Goal: Task Accomplishment & Management: Manage account settings

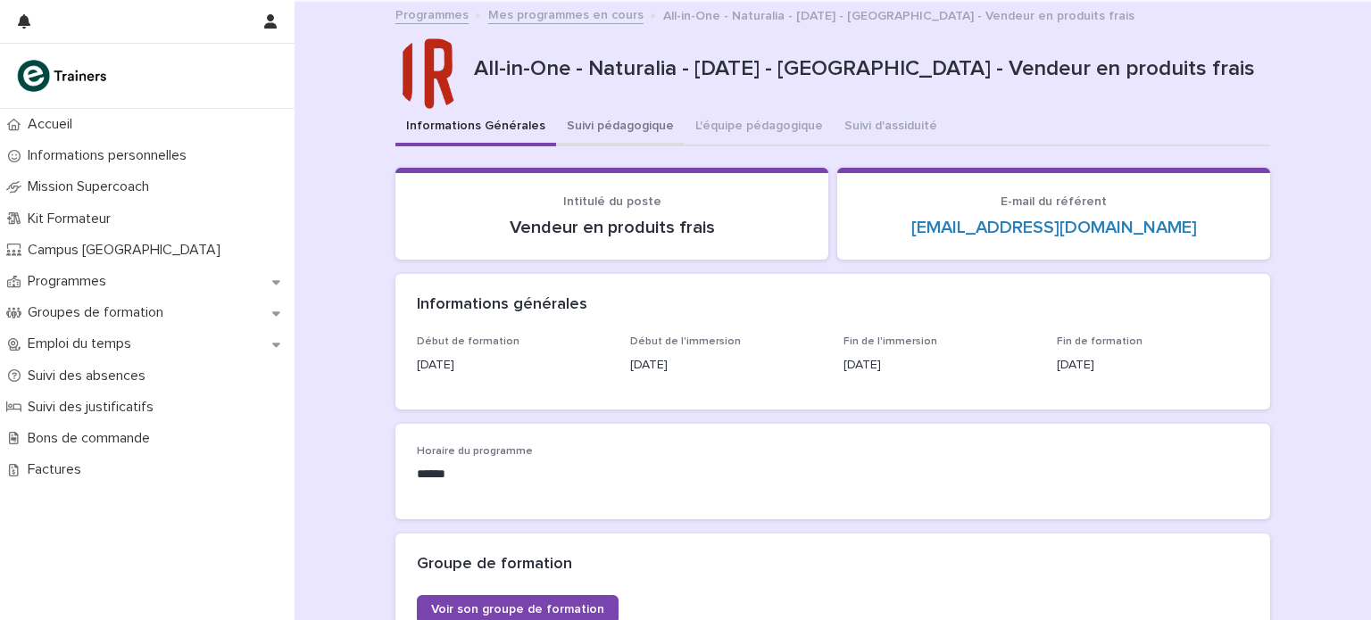
click at [621, 137] on button "Suivi pédagogique" at bounding box center [620, 127] width 129 height 37
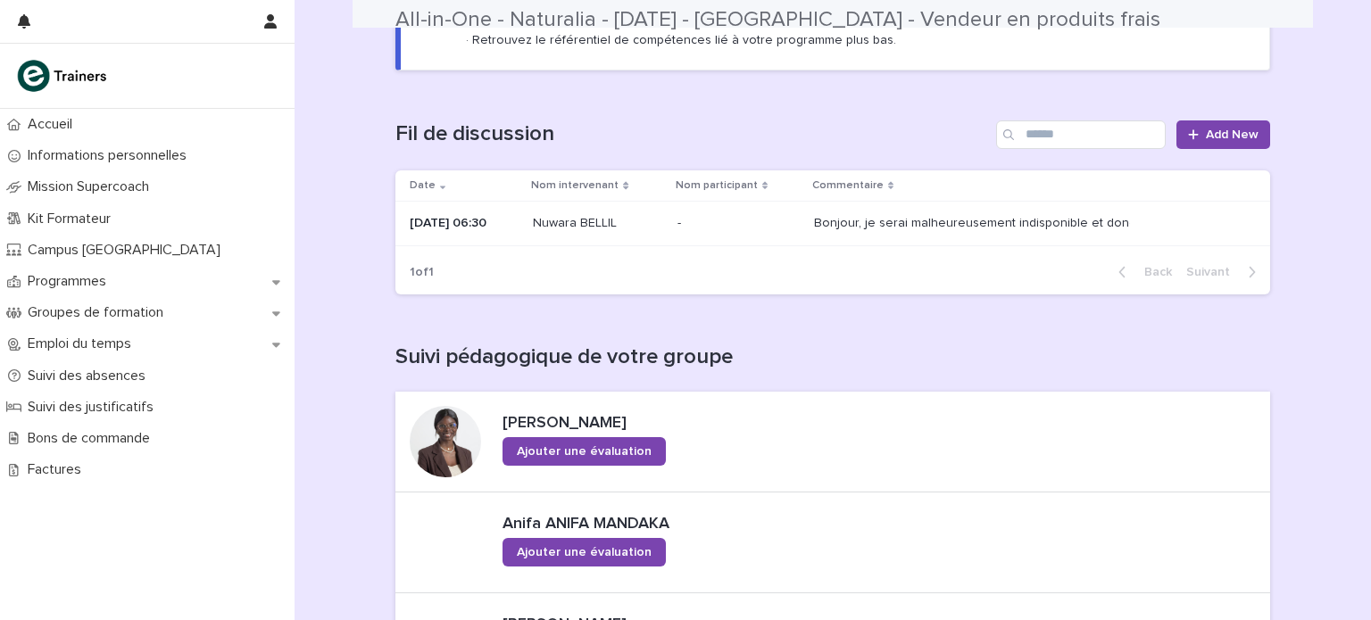
scroll to position [254, 0]
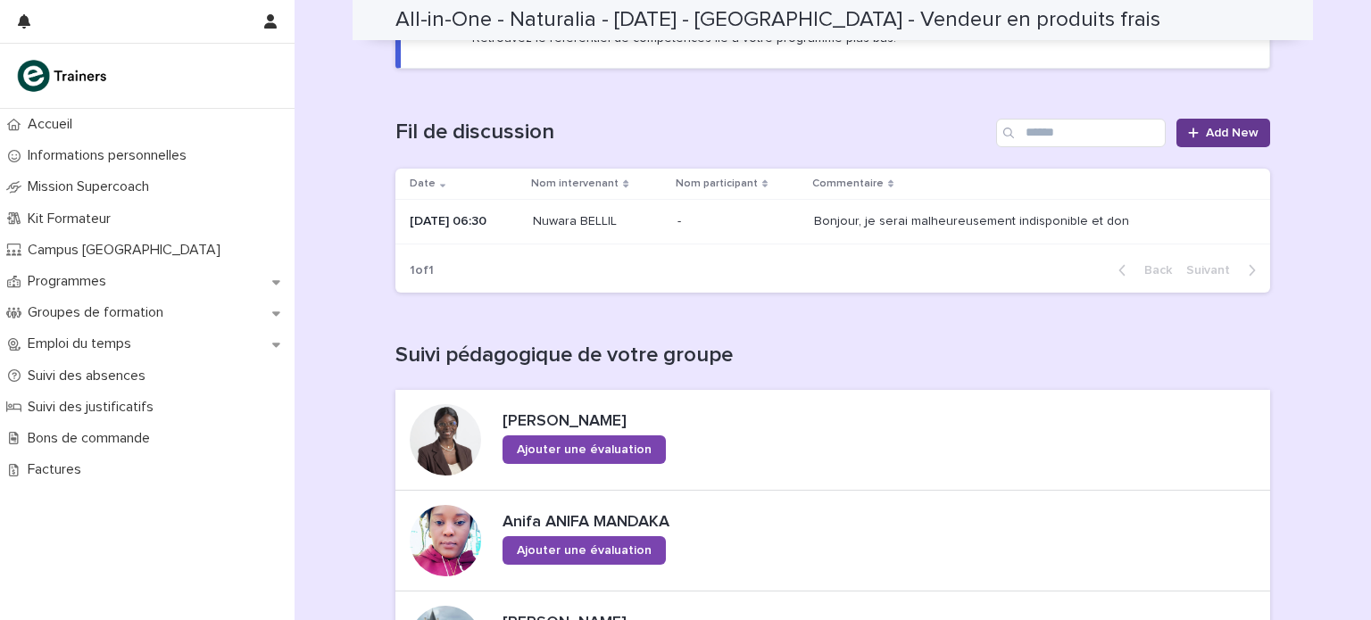
click at [1206, 131] on span "Add New" at bounding box center [1232, 133] width 53 height 12
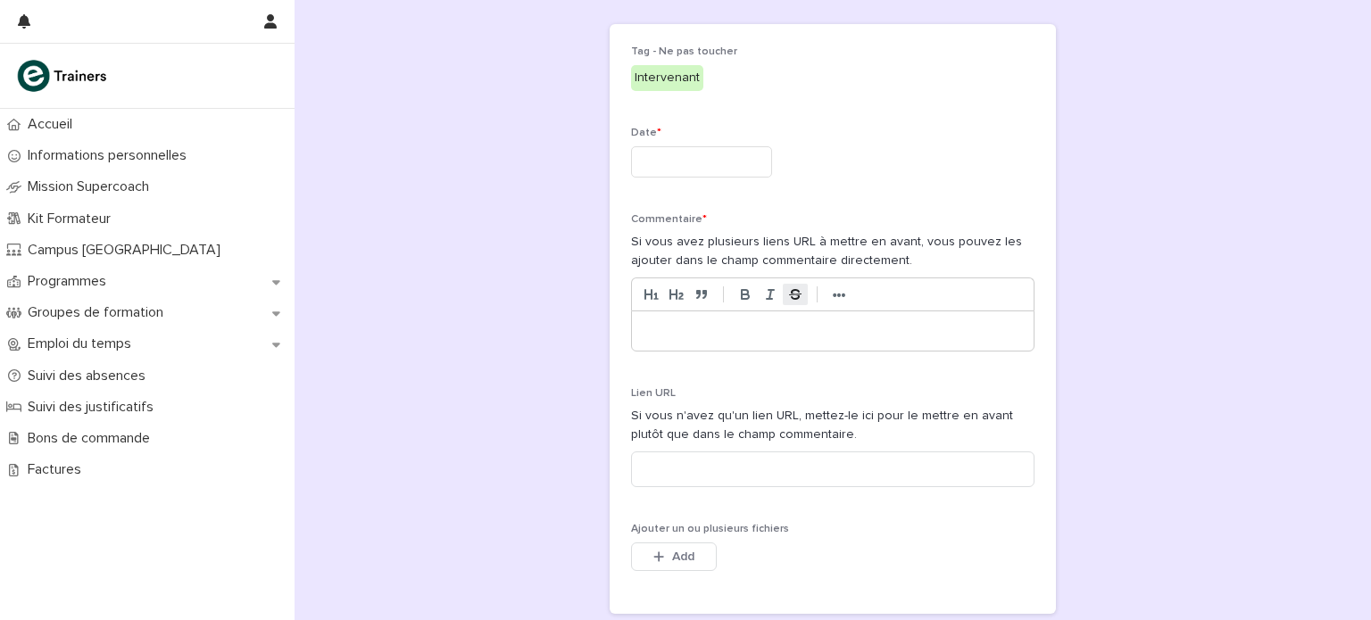
scroll to position [4, 0]
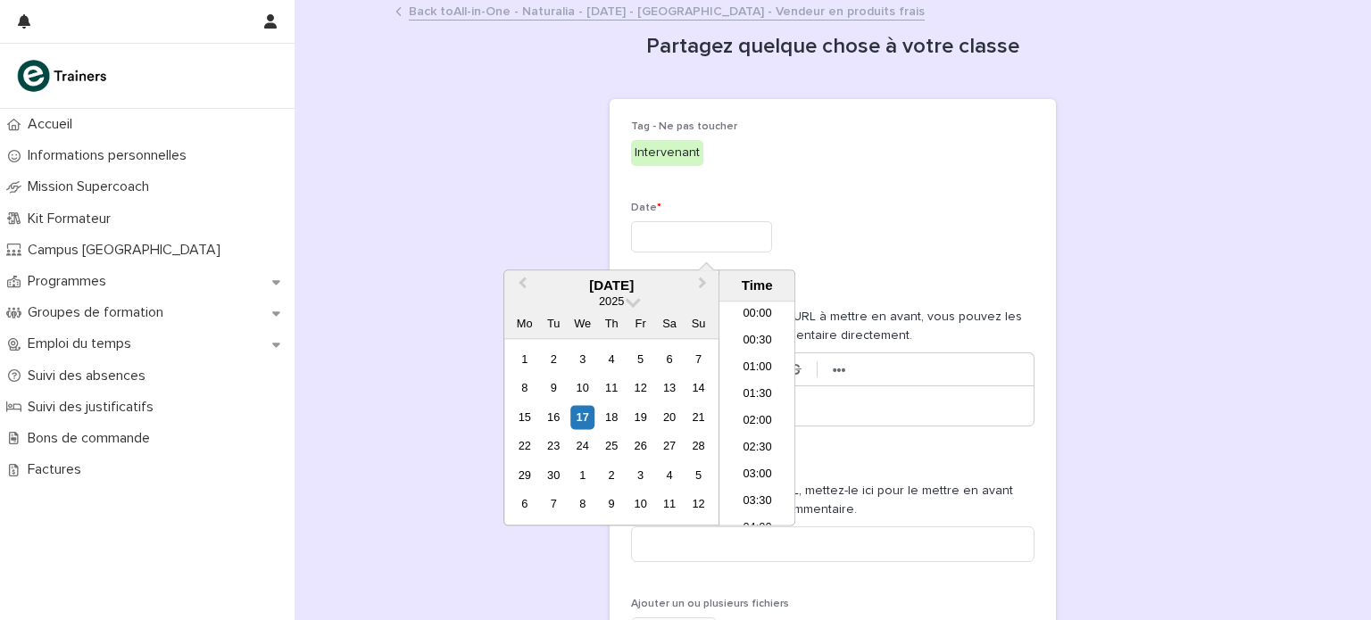
click at [715, 228] on input "text" at bounding box center [701, 236] width 141 height 31
click at [582, 416] on div "17" at bounding box center [582, 417] width 24 height 24
click at [753, 495] on li "16:00" at bounding box center [758, 494] width 76 height 27
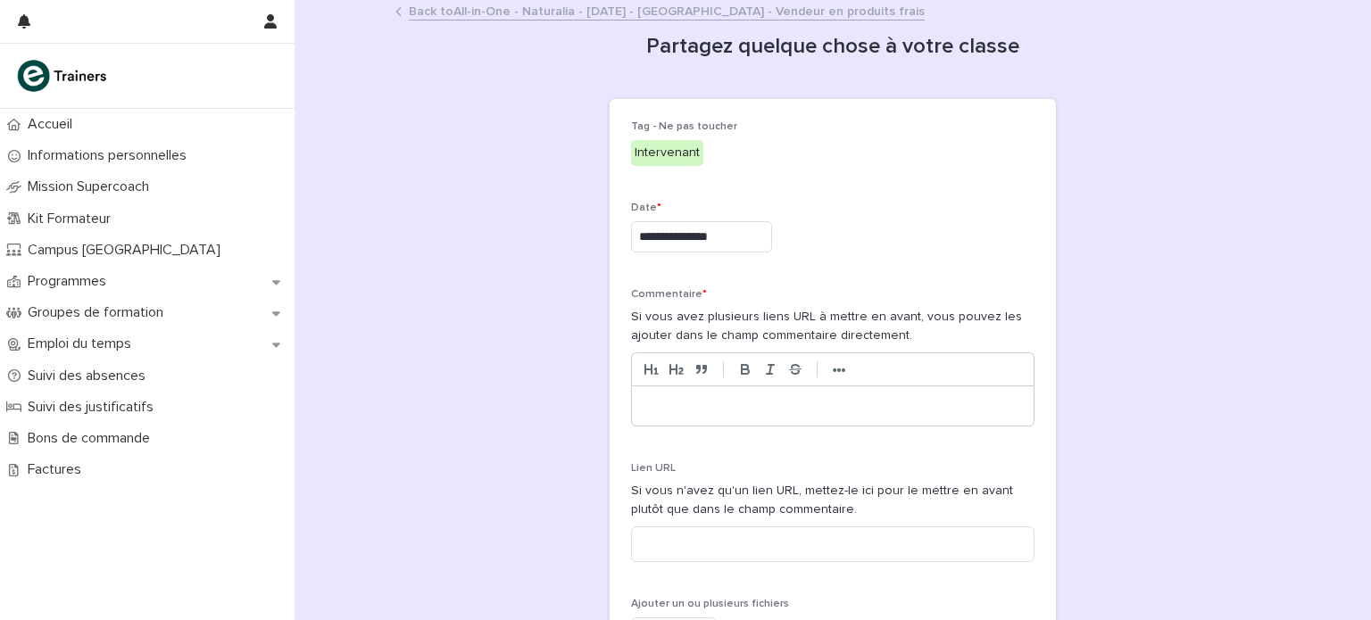
type input "**********"
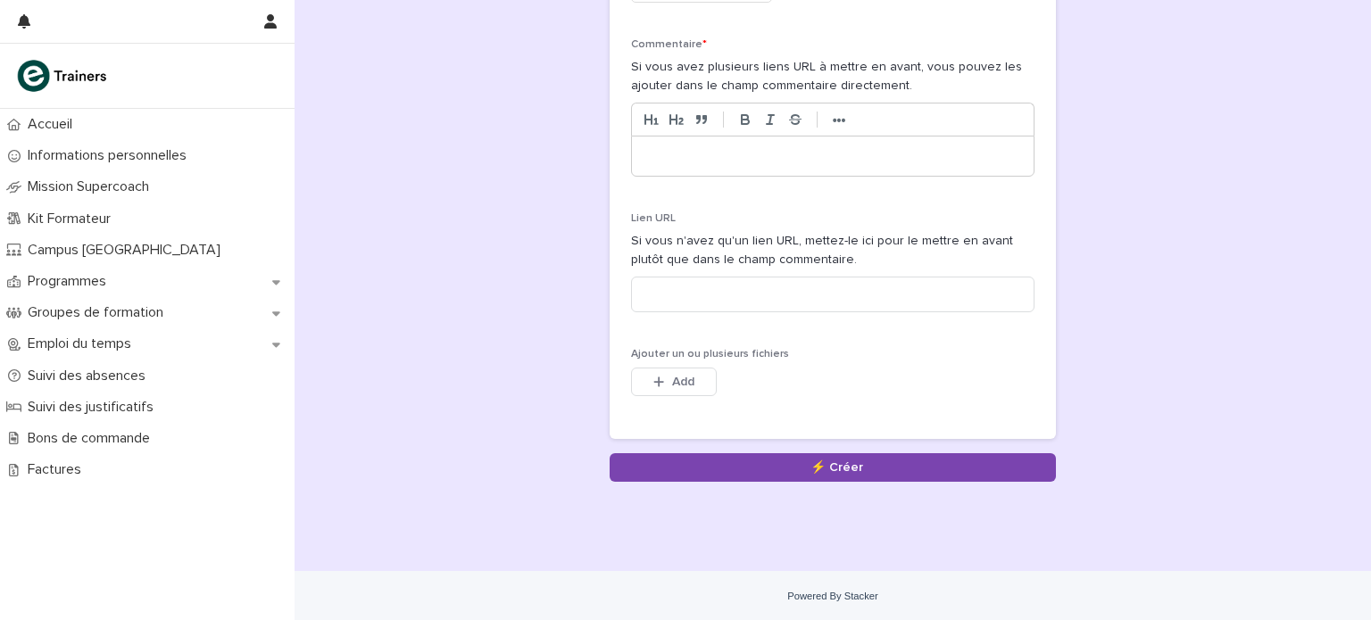
scroll to position [254, 0]
click at [672, 378] on span "Add" at bounding box center [683, 382] width 22 height 12
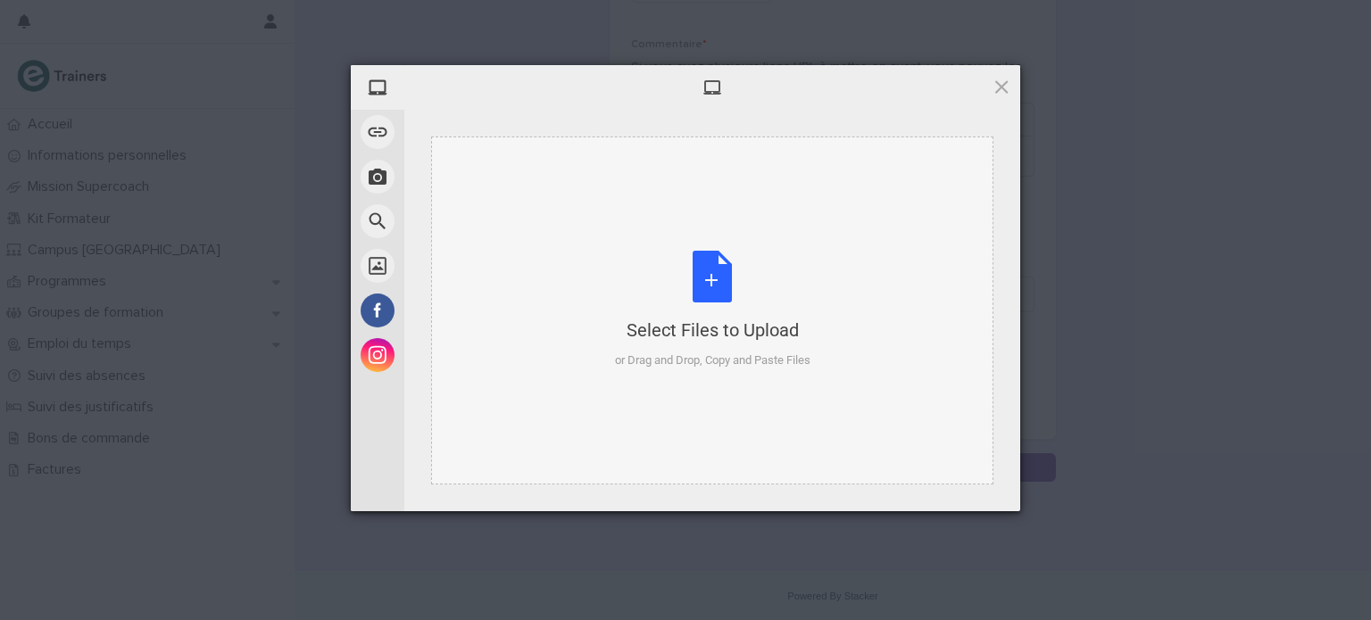
click at [711, 313] on div "Select Files to Upload or Drag and Drop, Copy and Paste Files" at bounding box center [713, 310] width 196 height 119
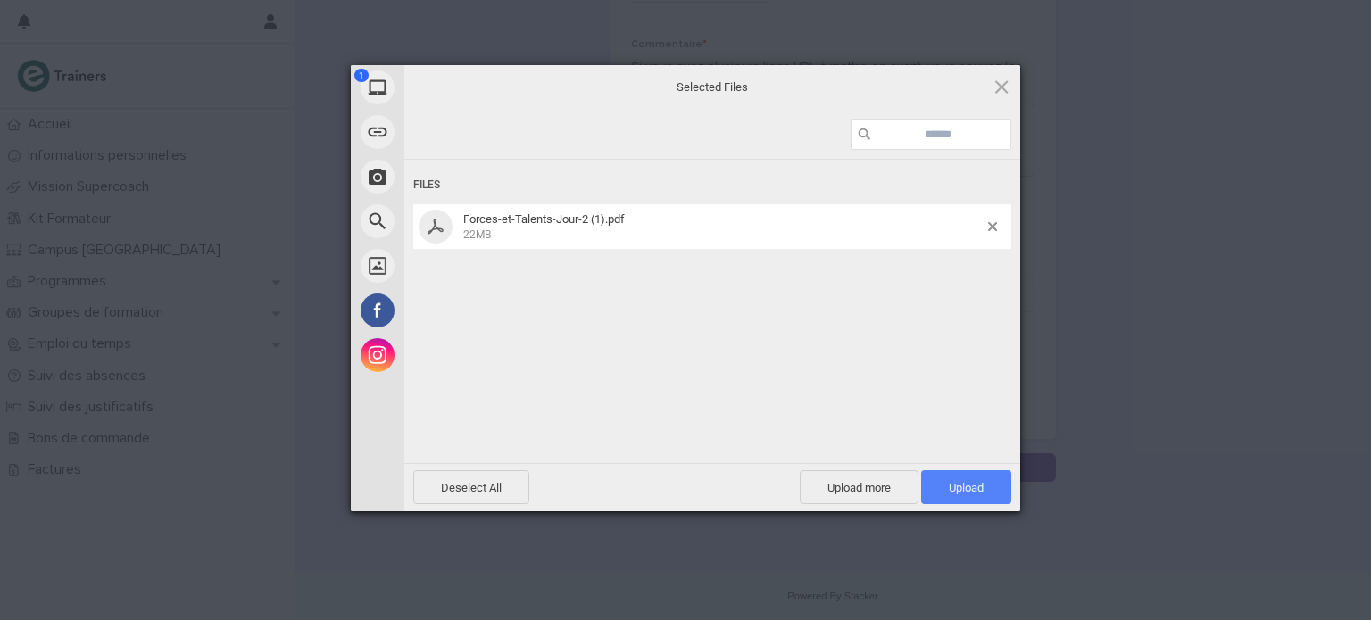
click at [952, 488] on span "Upload 1" at bounding box center [966, 487] width 35 height 13
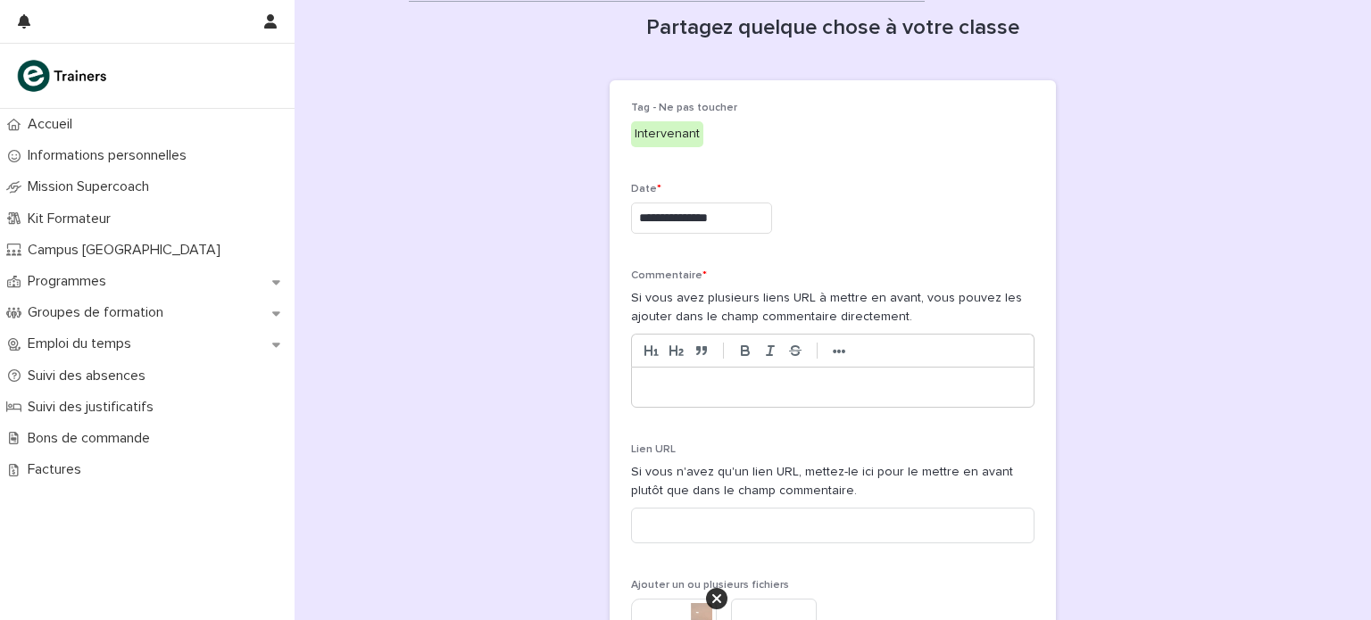
scroll to position [0, 0]
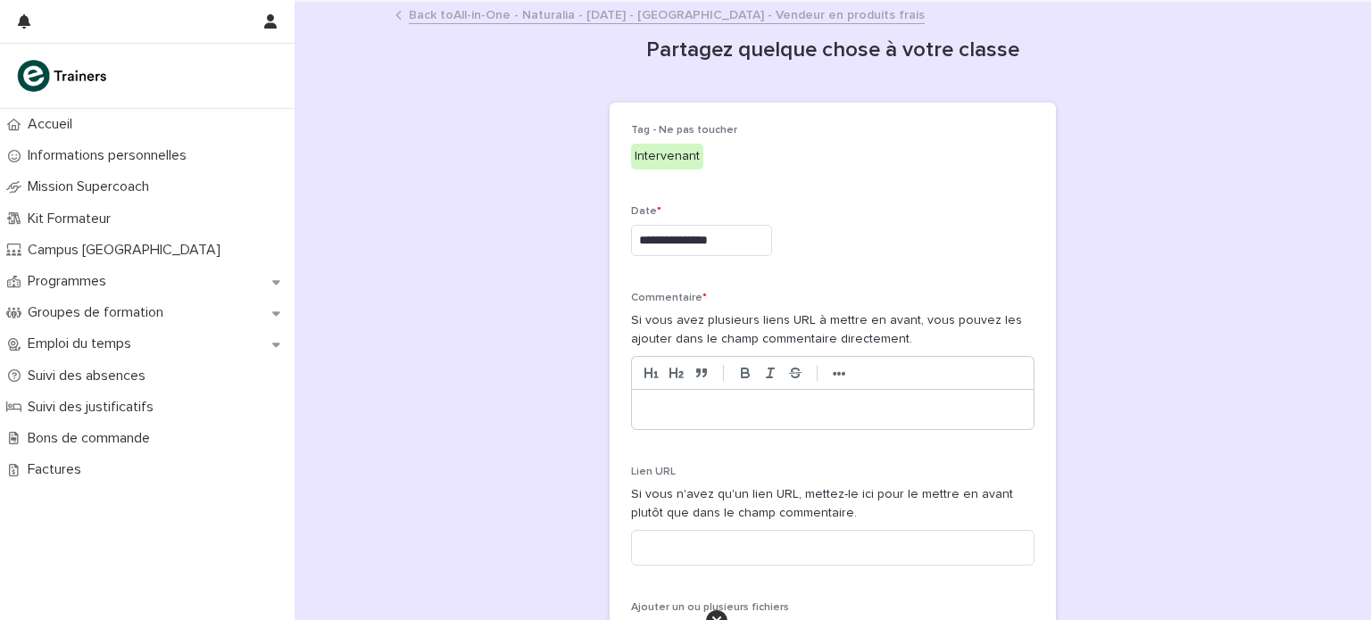
click at [789, 395] on div at bounding box center [833, 409] width 402 height 39
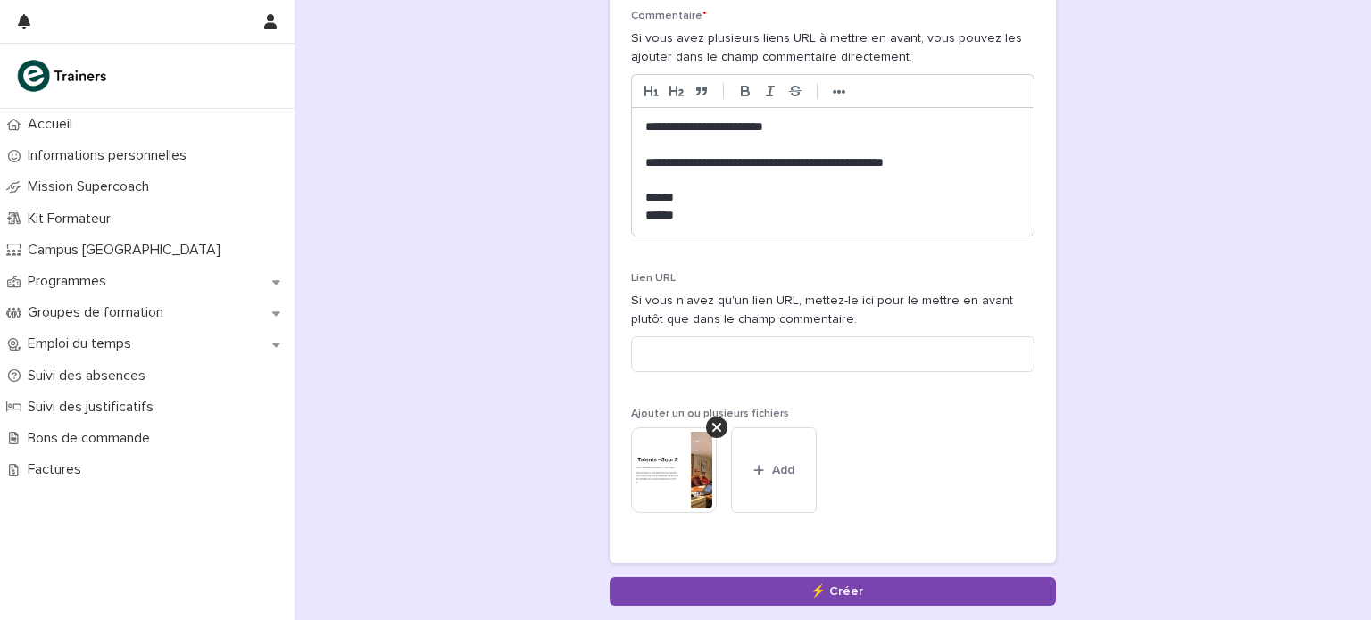
scroll to position [407, 0]
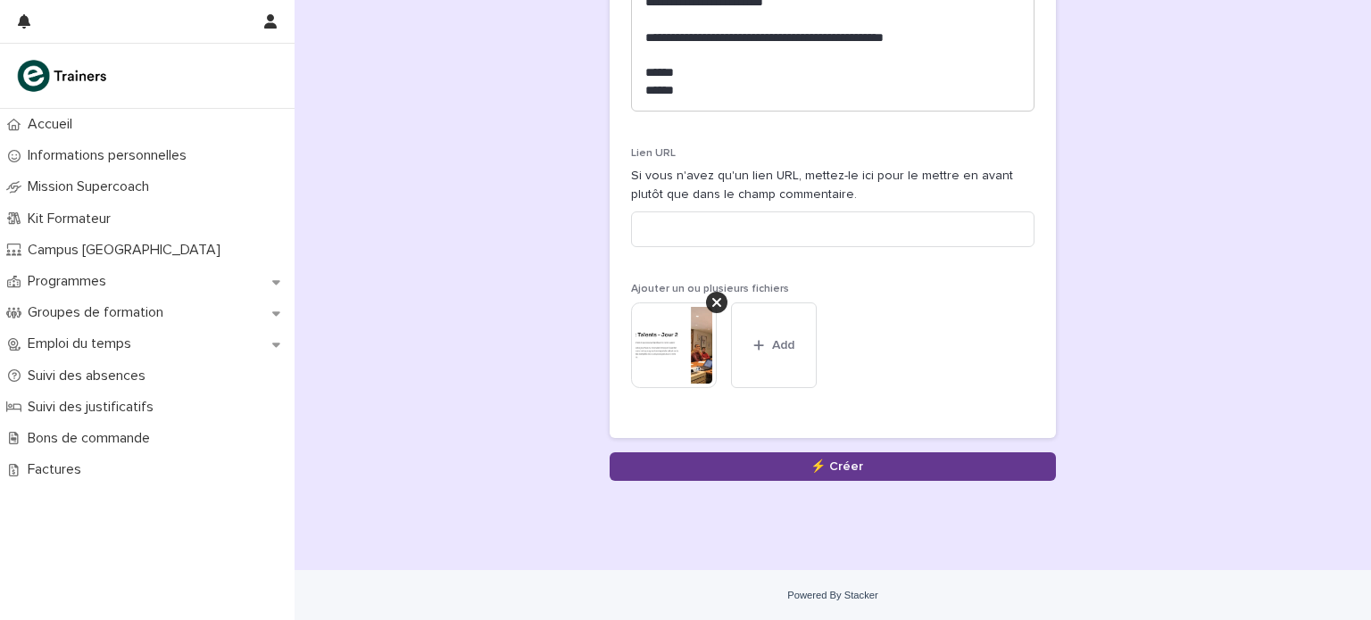
click at [830, 462] on button "Save" at bounding box center [833, 467] width 446 height 29
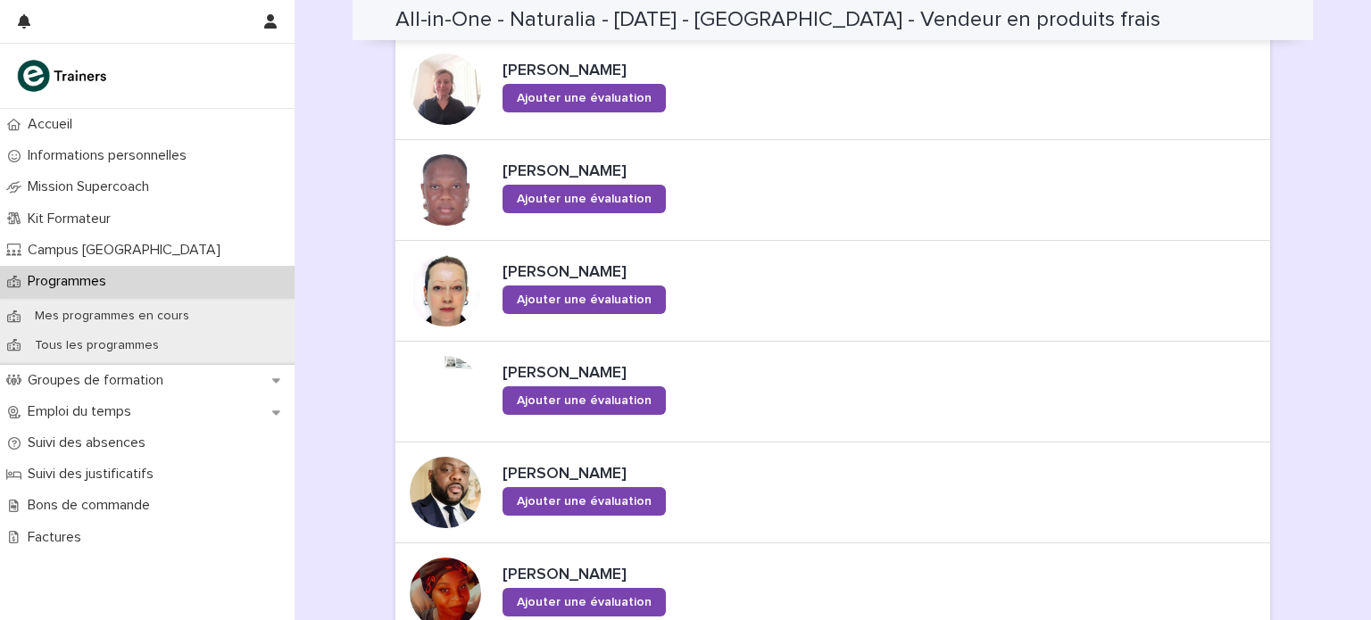
scroll to position [974, 0]
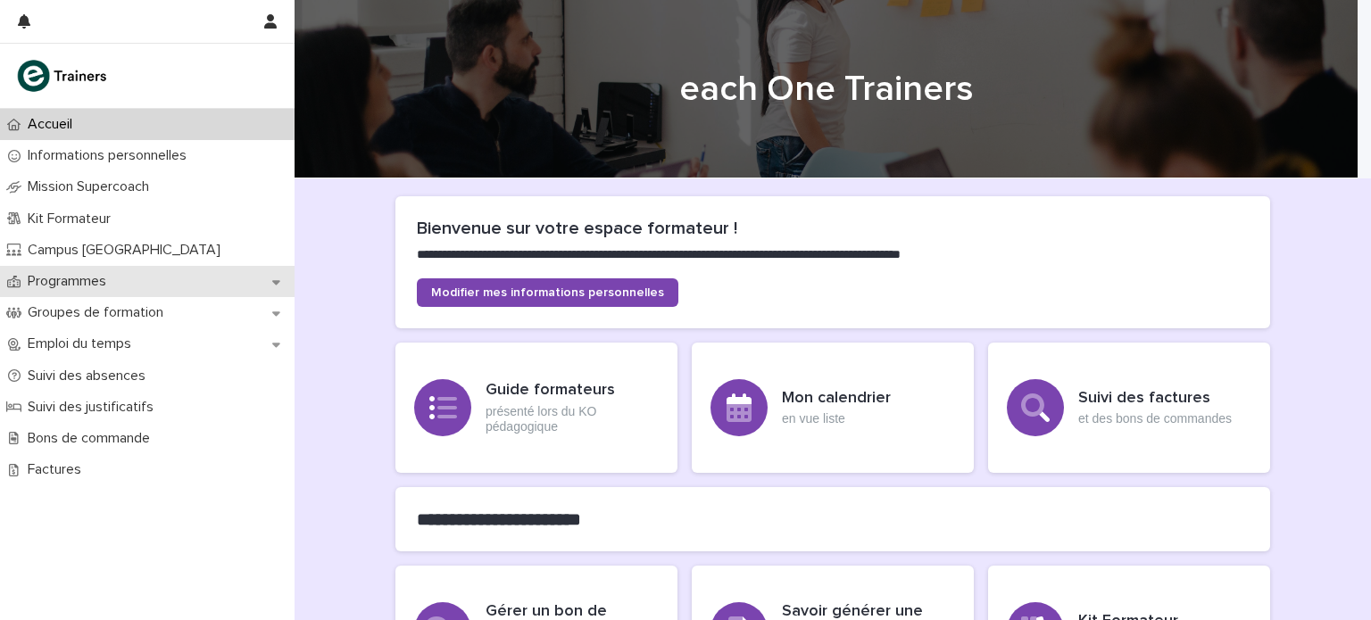
click at [82, 287] on p "Programmes" at bounding box center [71, 281] width 100 height 17
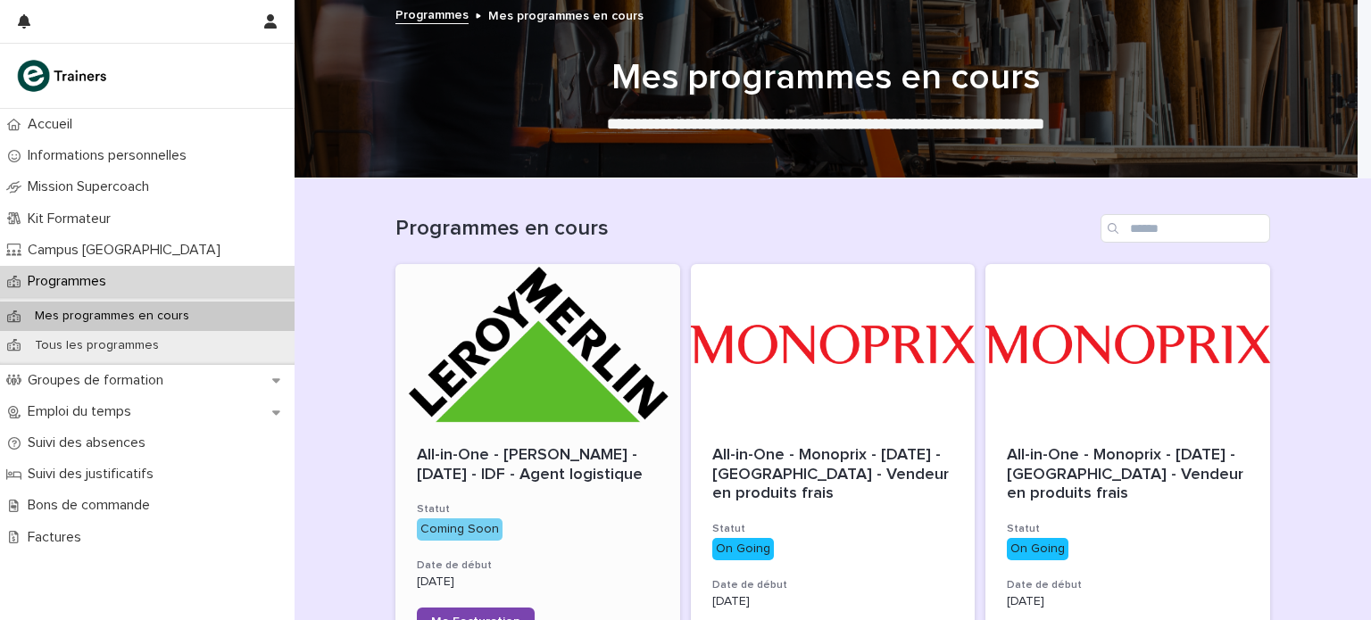
click at [552, 365] on div at bounding box center [537, 344] width 285 height 161
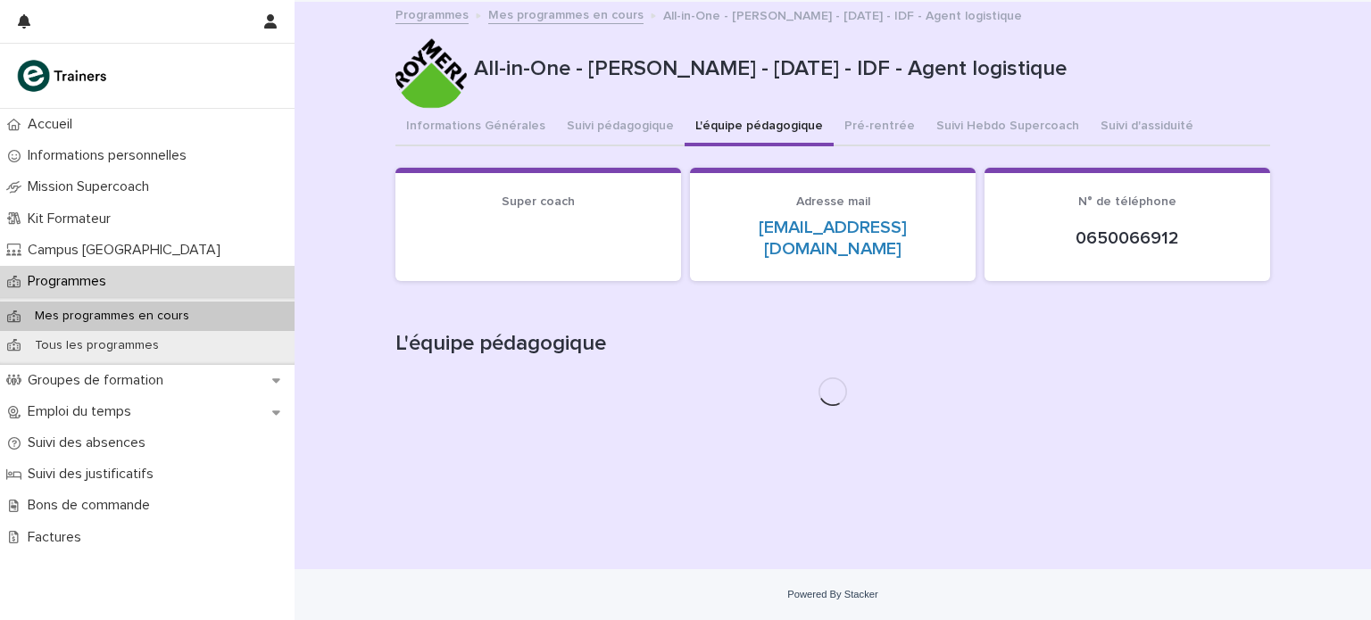
click at [717, 129] on button "L'équipe pédagogique" at bounding box center [759, 127] width 149 height 37
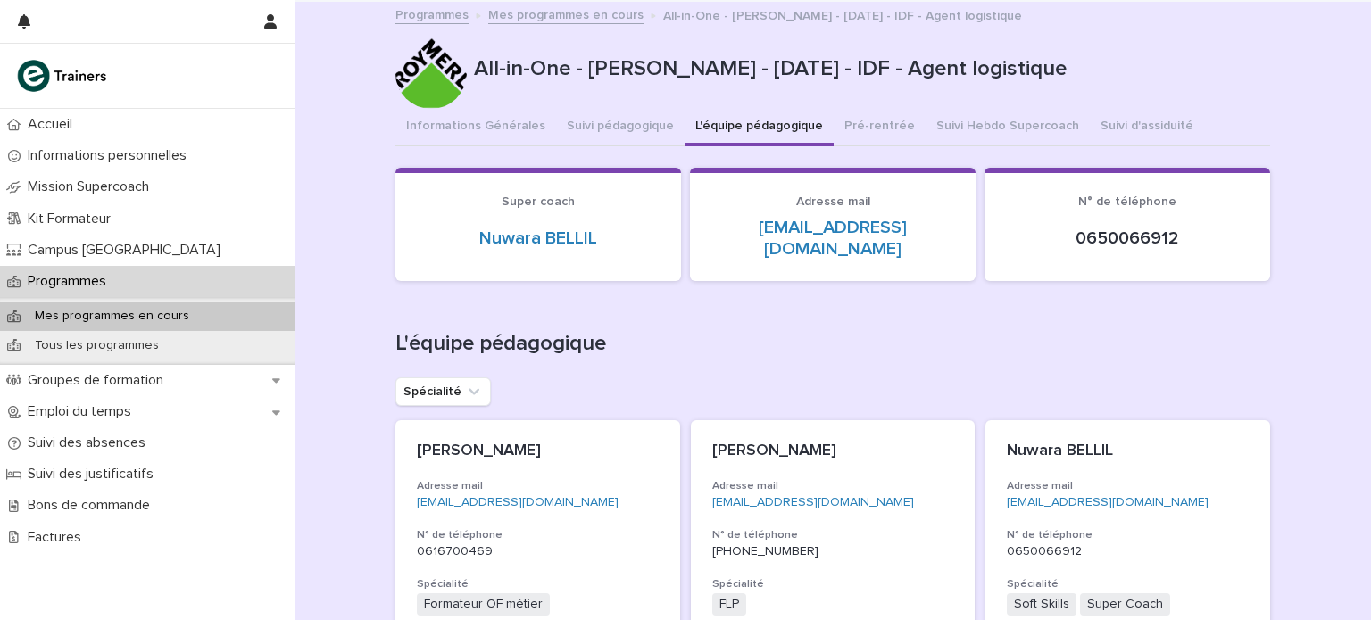
click at [146, 317] on p "Mes programmes en cours" at bounding box center [112, 316] width 183 height 15
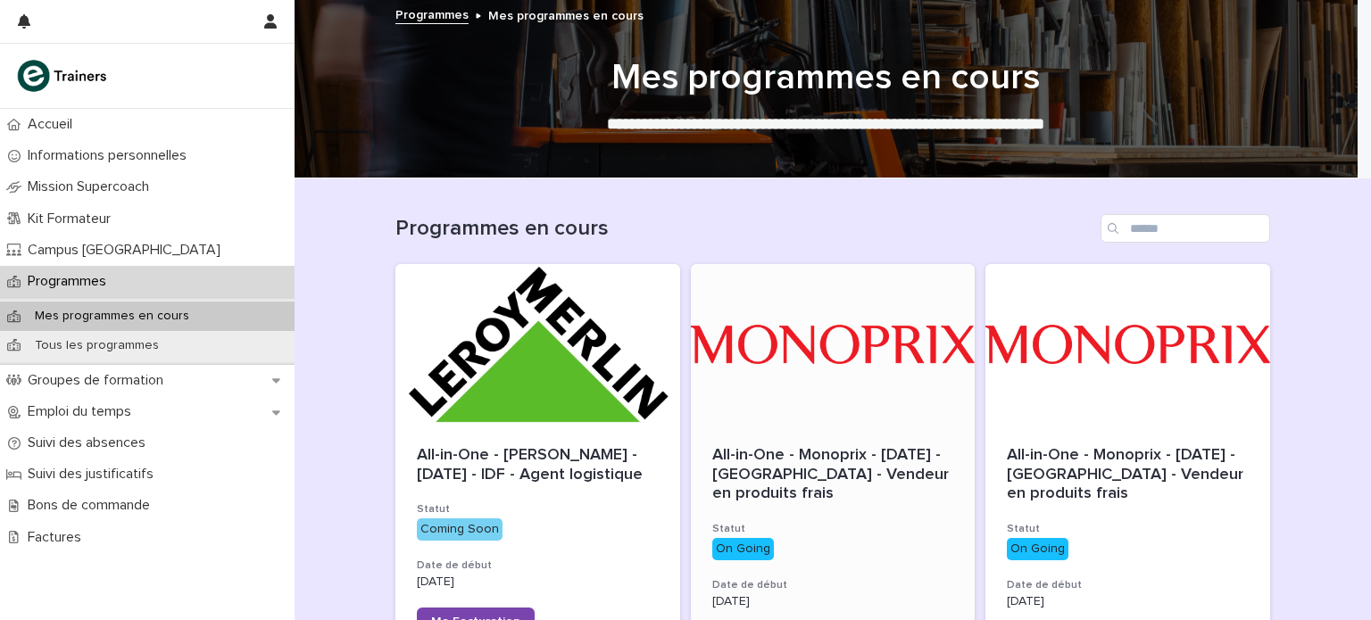
click at [844, 381] on div at bounding box center [833, 344] width 285 height 161
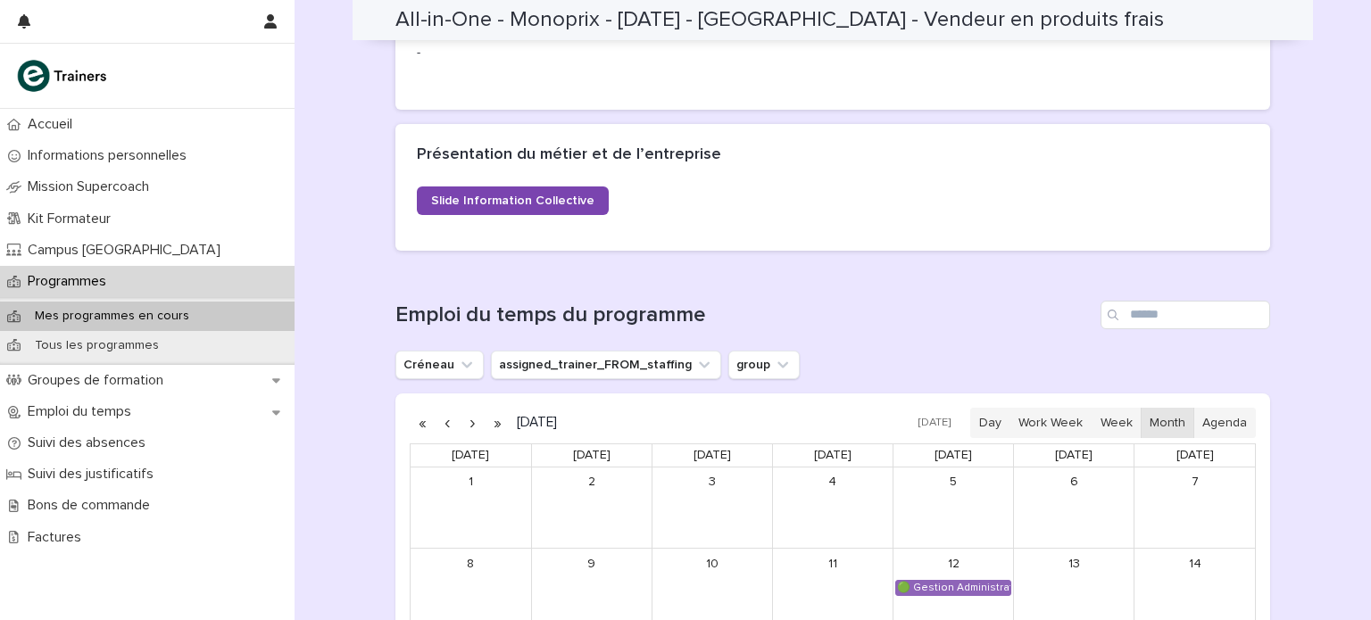
scroll to position [1143, 0]
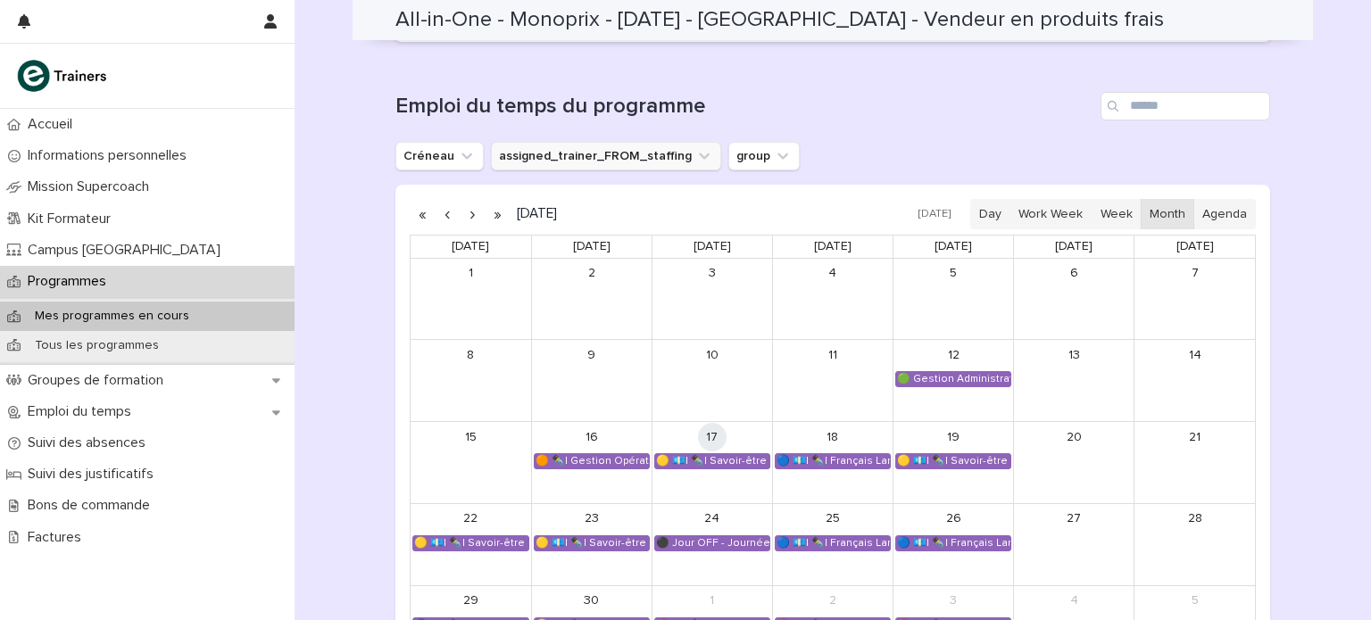
click at [661, 166] on button "assigned_trainer_FROM_staffing" at bounding box center [606, 156] width 230 height 29
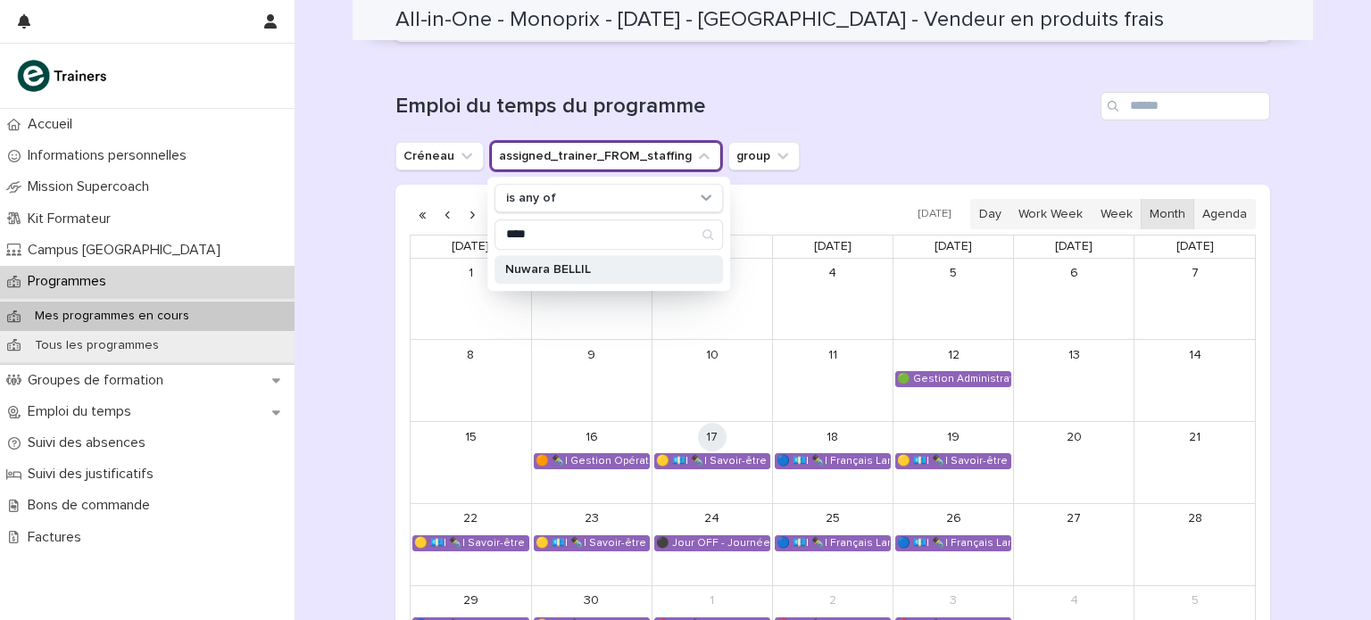
type input "****"
click at [605, 260] on div "Nuwara BELLIL" at bounding box center [609, 269] width 229 height 29
click at [982, 122] on div "Emploi du temps du programme Créneau assigned_trainer_FROM_staffing is any of N…" at bounding box center [832, 386] width 875 height 589
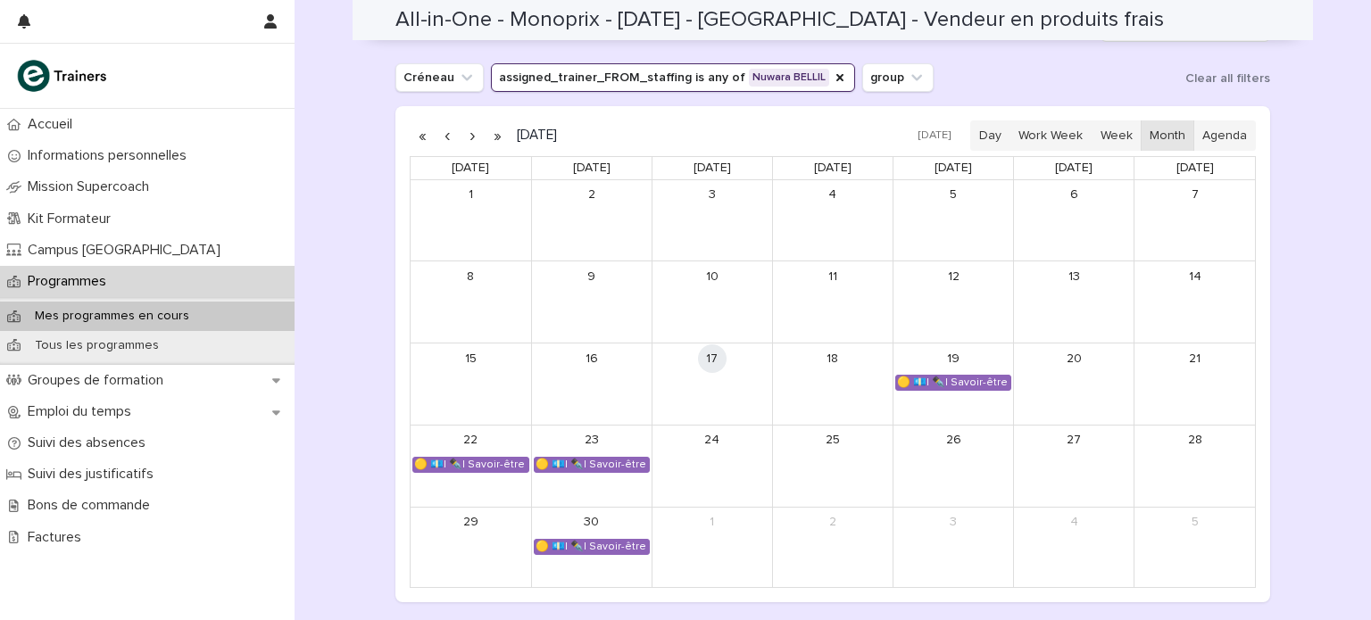
scroll to position [1264, 0]
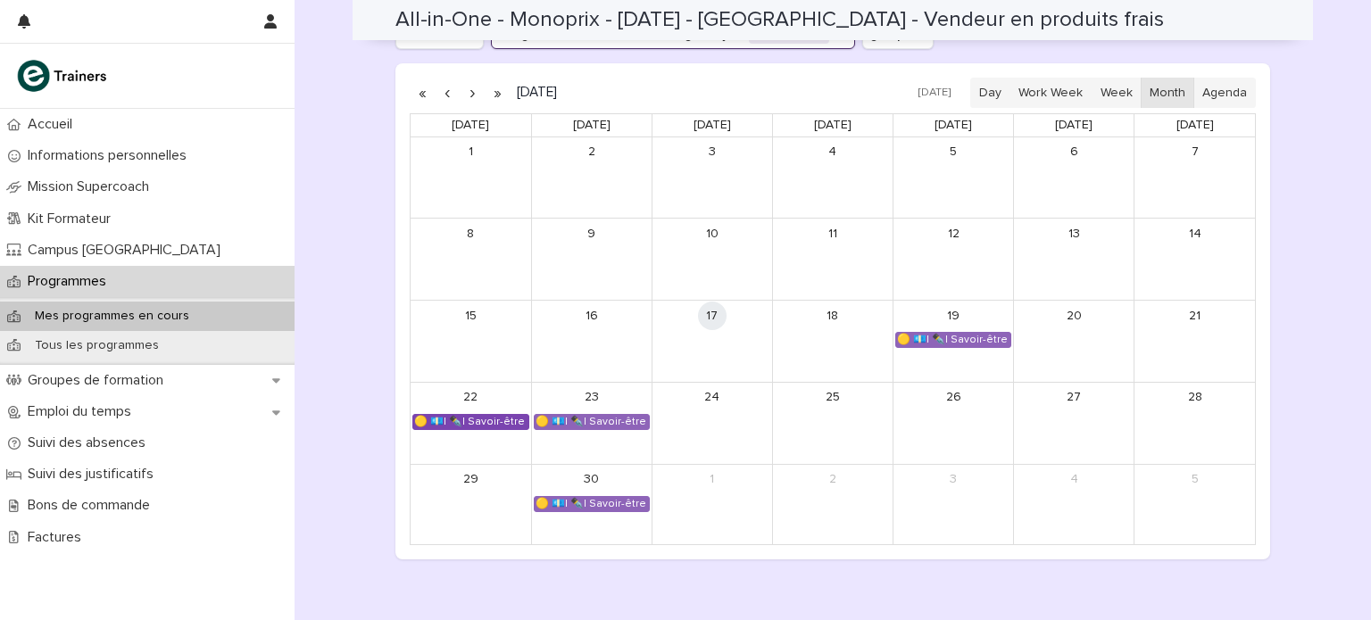
click at [467, 420] on div "🟡 💶| ✒️| Savoir-être métier - Collaboration et dynamique d'équipe dans un espac…" at bounding box center [470, 422] width 115 height 14
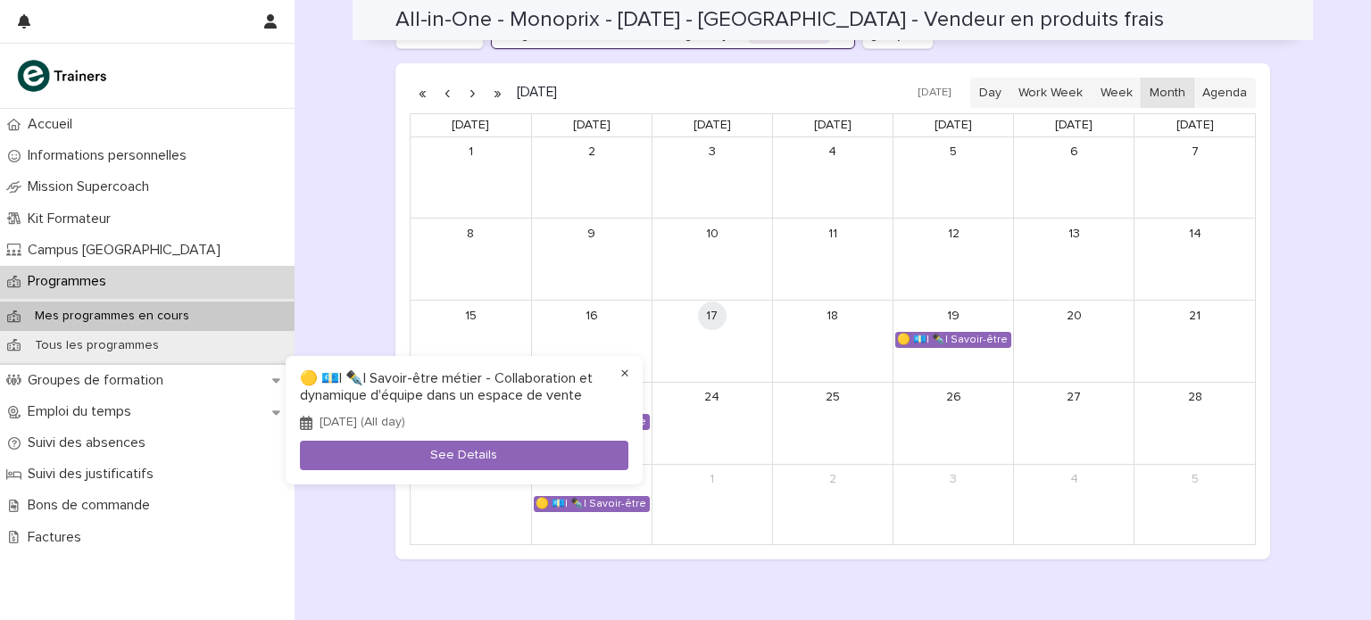
click at [625, 376] on button "×" at bounding box center [624, 373] width 21 height 21
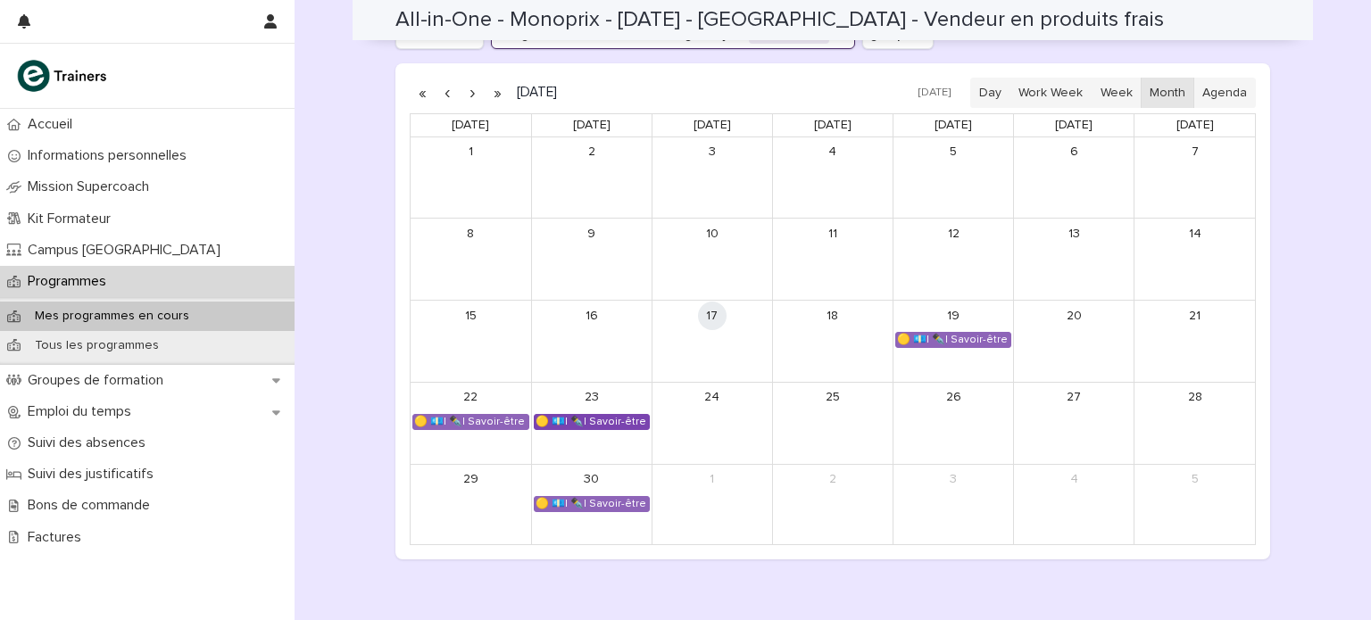
click at [607, 419] on div "🟡 💶| ✒️| Savoir-être métier - Collaboration et dynamique d'équipe dans un espac…" at bounding box center [592, 422] width 114 height 14
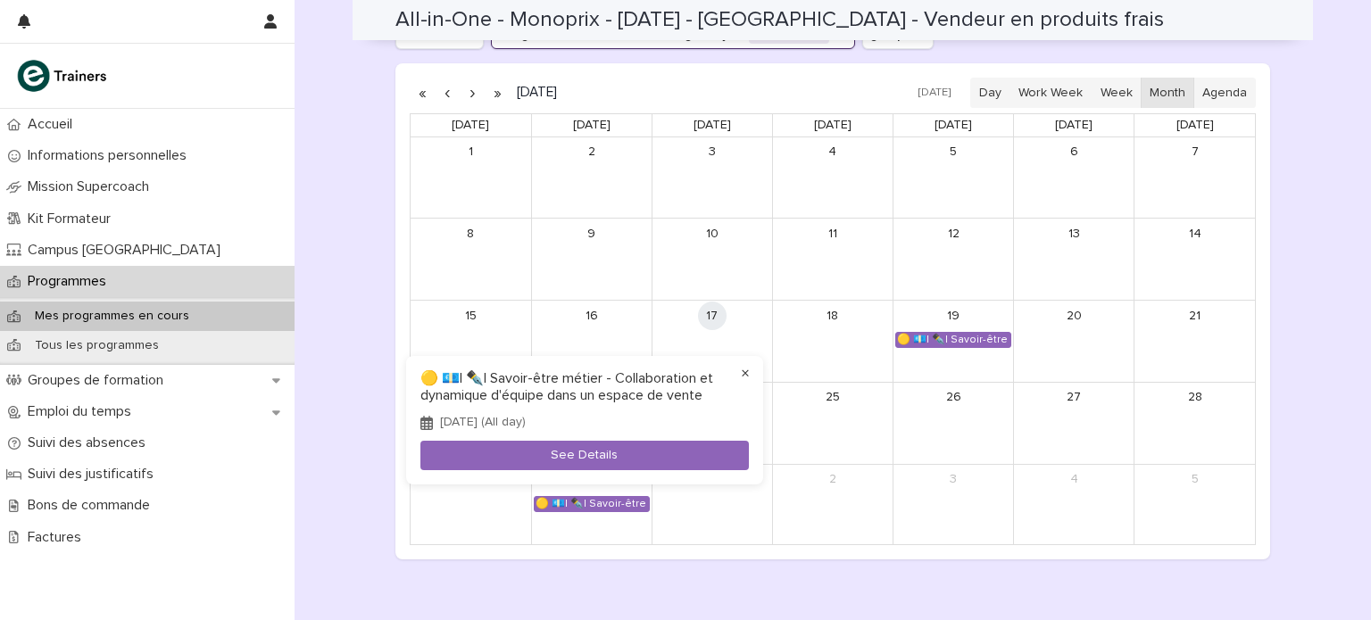
click at [742, 373] on button "×" at bounding box center [745, 373] width 21 height 21
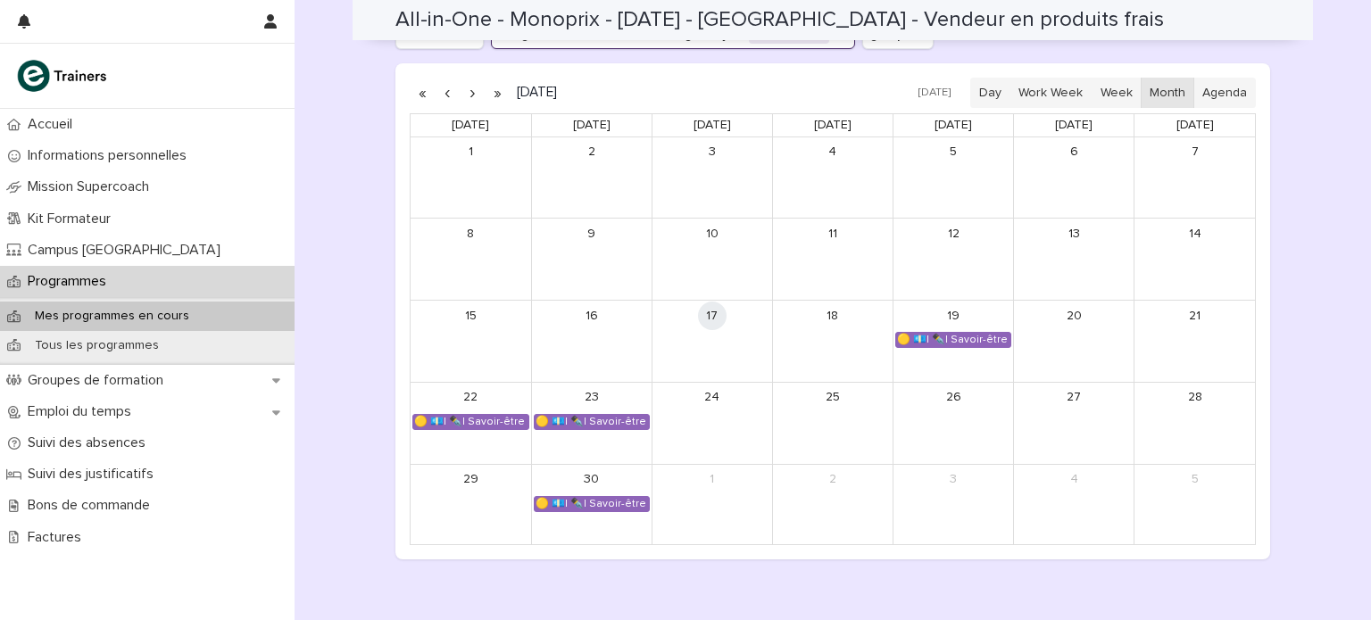
click at [467, 88] on button "button" at bounding box center [472, 93] width 25 height 29
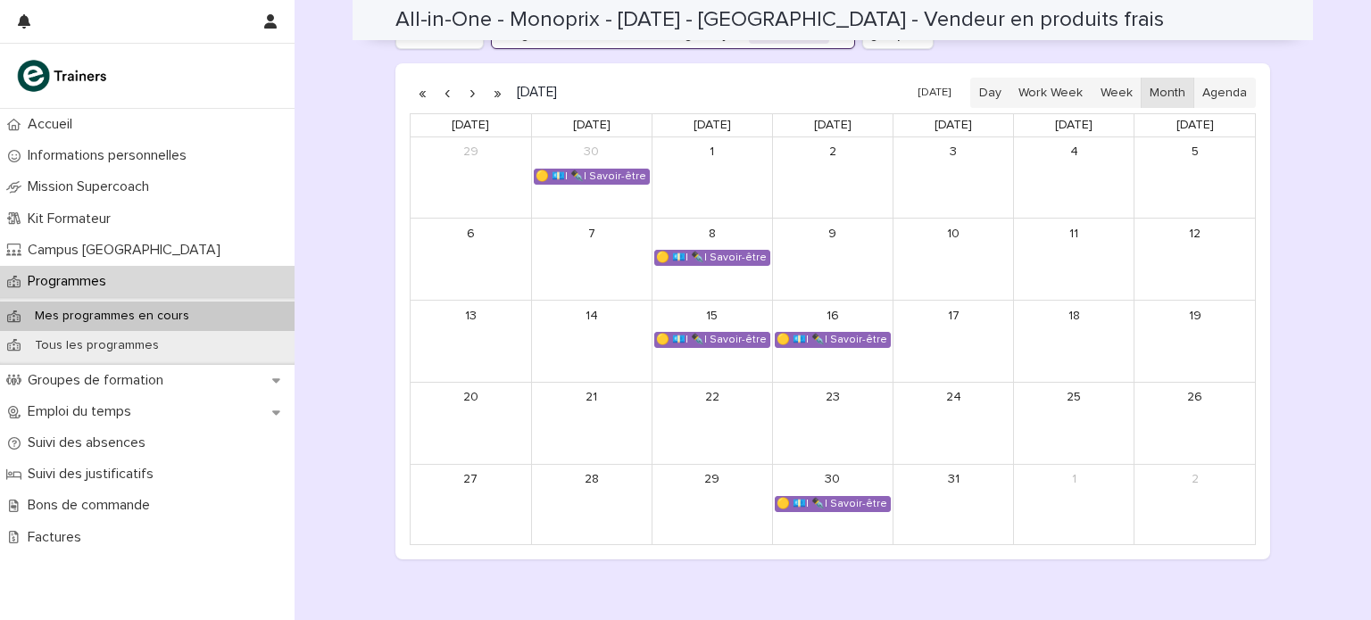
click at [464, 91] on button "button" at bounding box center [472, 93] width 25 height 29
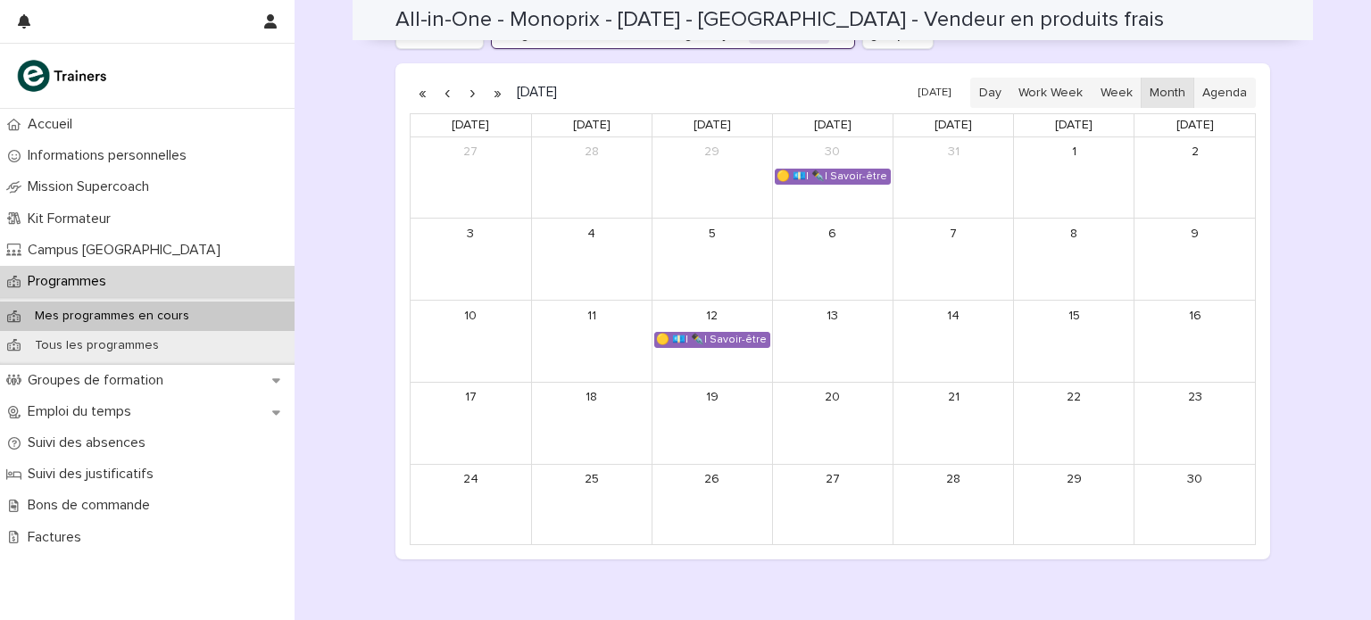
click at [464, 95] on button "button" at bounding box center [472, 93] width 25 height 29
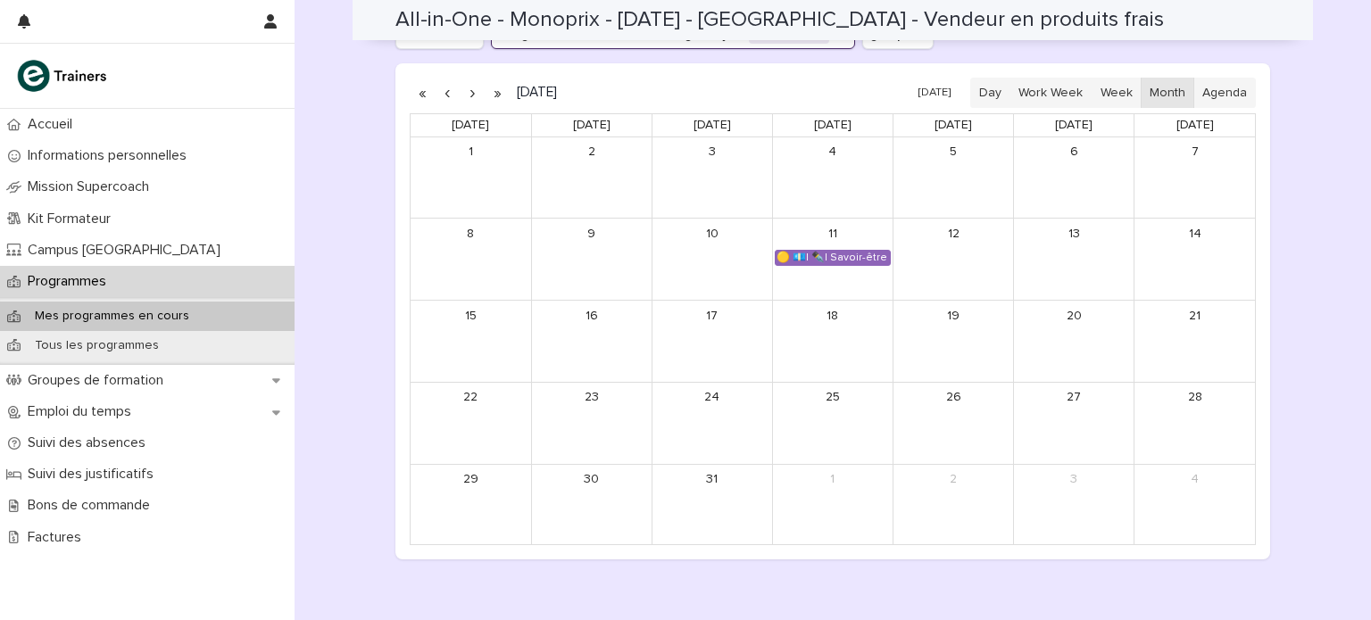
click at [465, 95] on button "button" at bounding box center [472, 93] width 25 height 29
click at [441, 92] on button "button" at bounding box center [447, 93] width 25 height 29
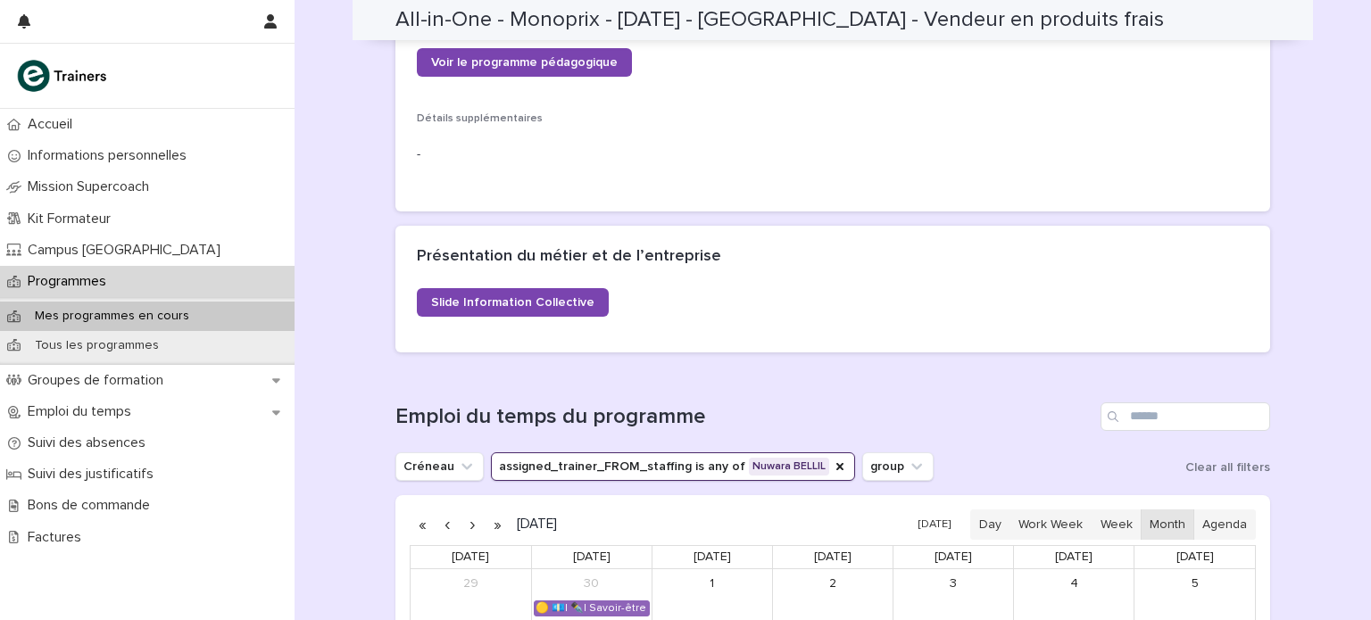
scroll to position [830, 0]
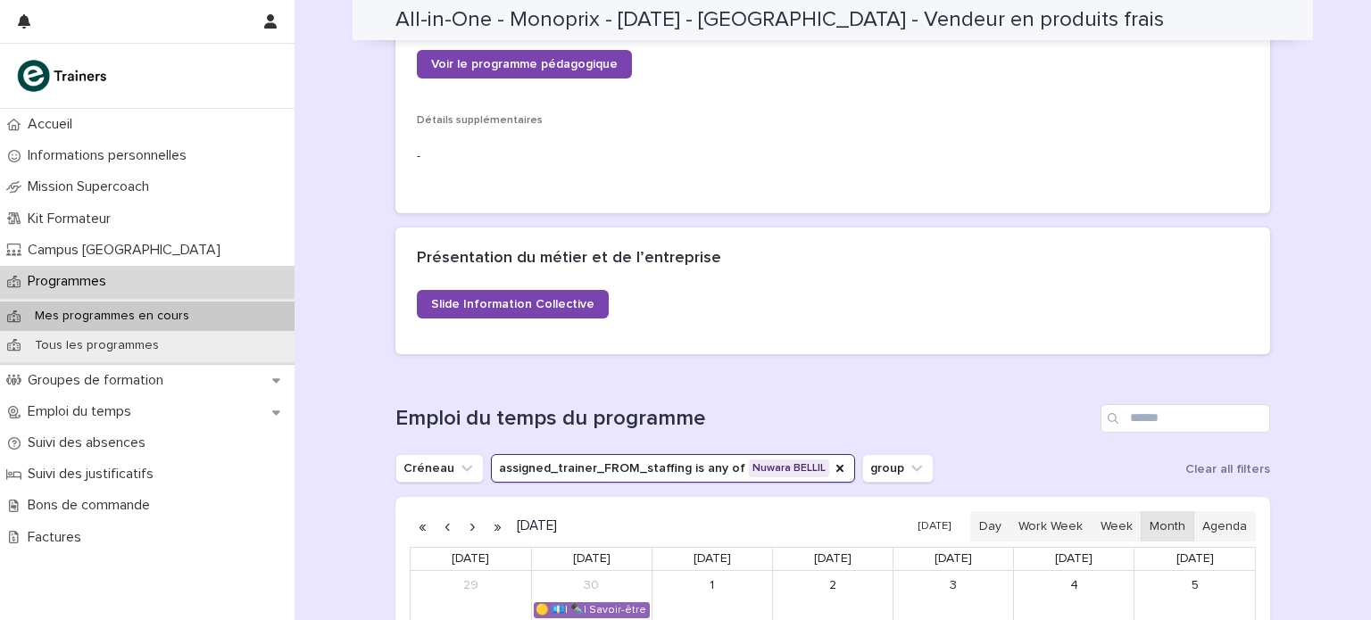
click at [139, 310] on p "Mes programmes en cours" at bounding box center [112, 316] width 183 height 15
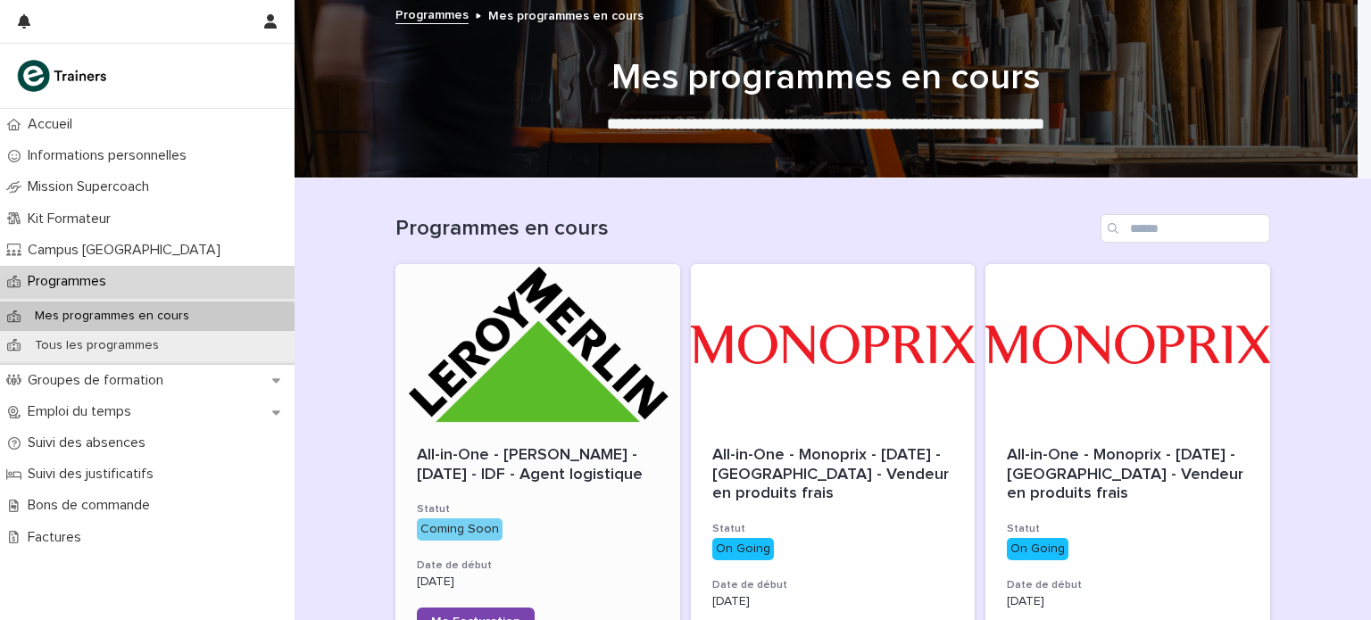
click at [546, 381] on div at bounding box center [537, 344] width 285 height 161
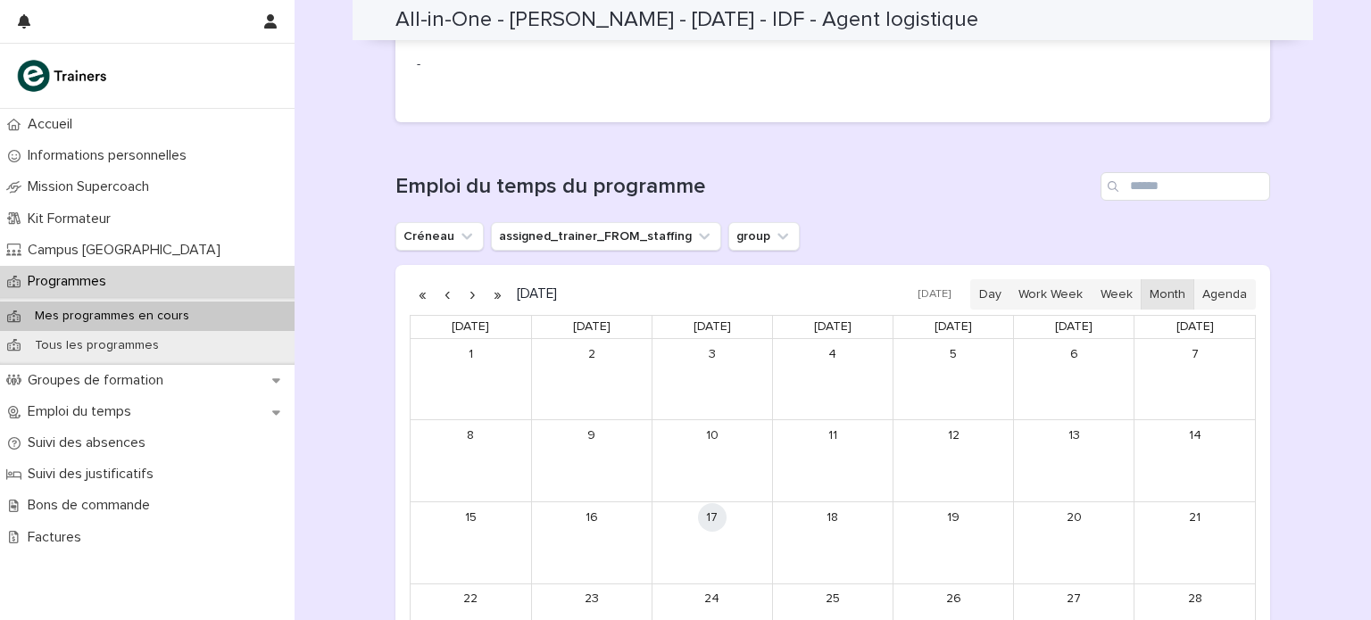
scroll to position [798, 0]
click at [574, 223] on button "assigned_trainer_FROM_staffing" at bounding box center [606, 237] width 230 height 29
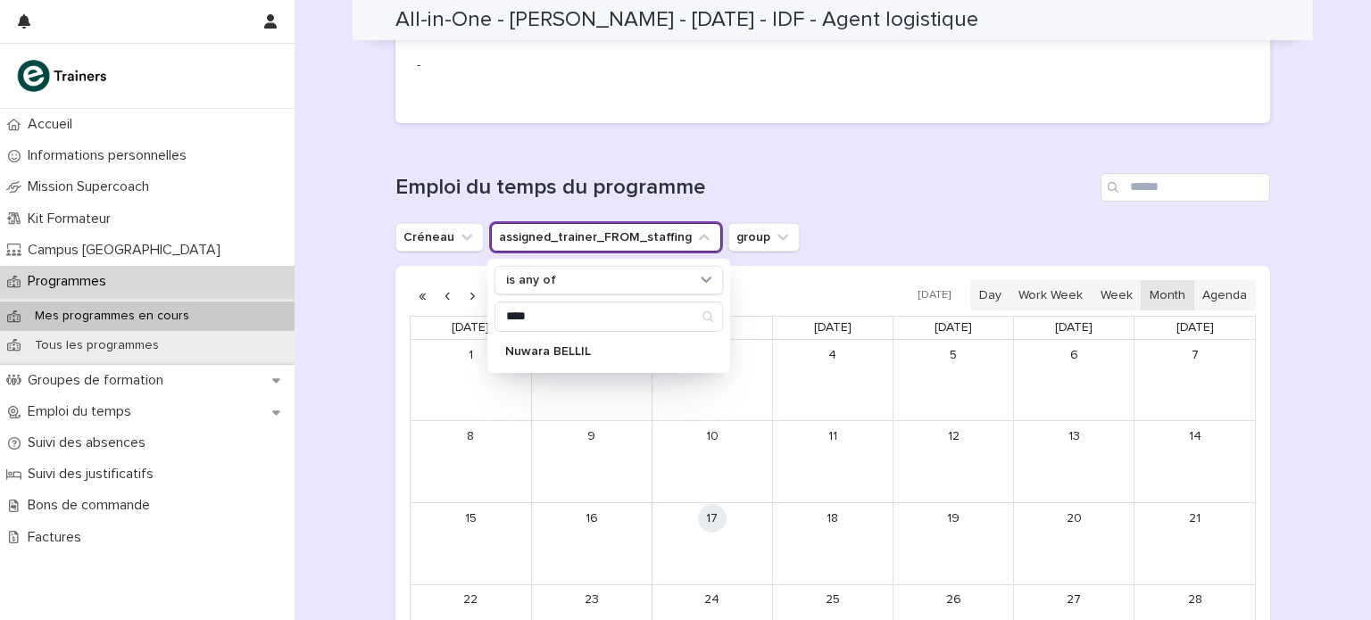
type input "****"
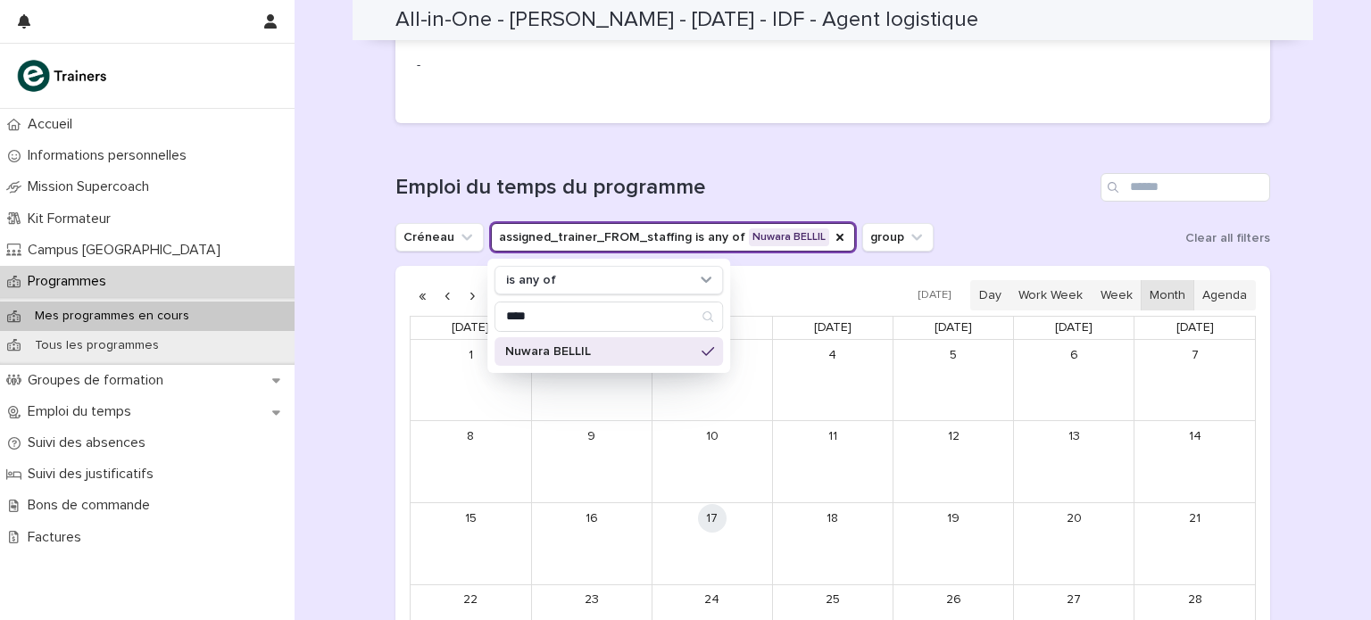
click at [741, 175] on h1 "Emploi du temps du programme" at bounding box center [744, 188] width 698 height 26
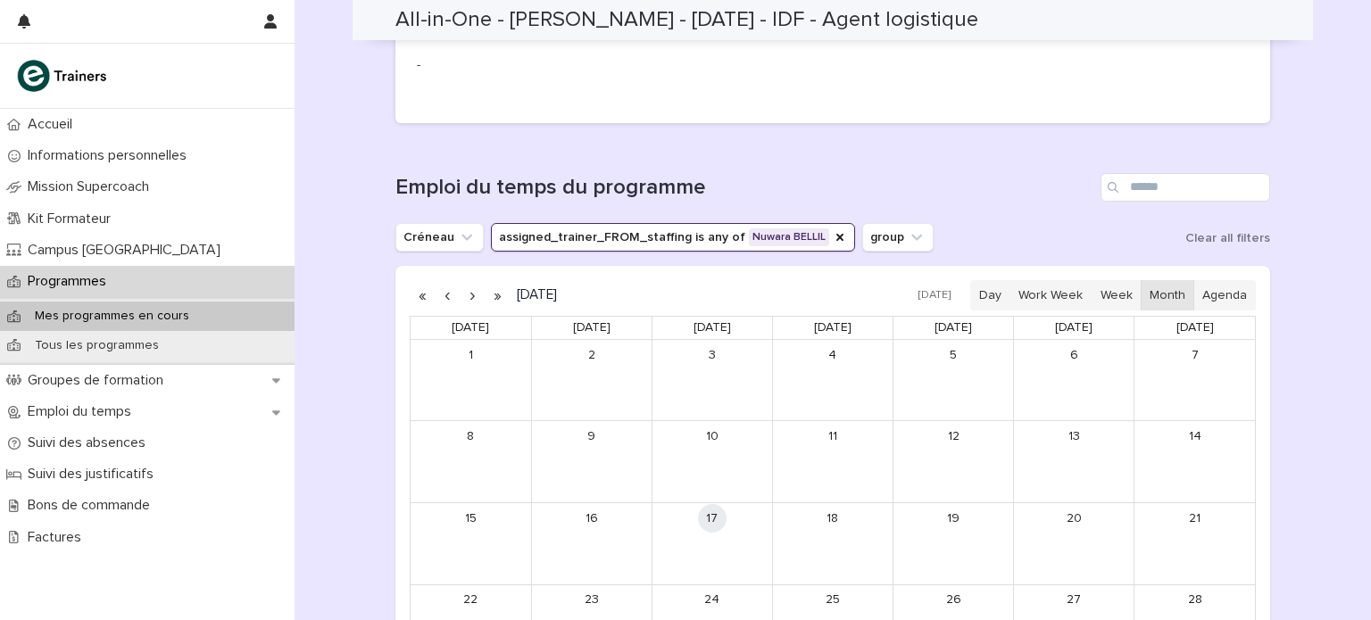
click at [464, 281] on button "button" at bounding box center [472, 295] width 25 height 29
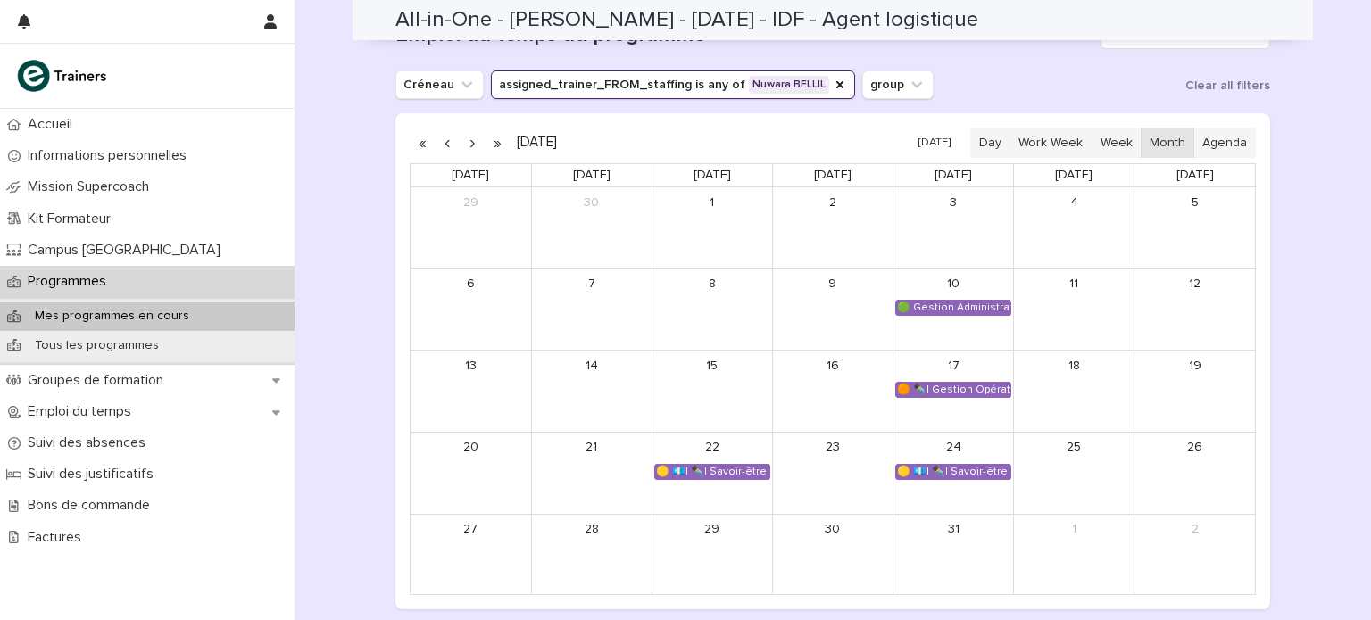
scroll to position [952, 0]
click at [467, 128] on button "button" at bounding box center [472, 142] width 25 height 29
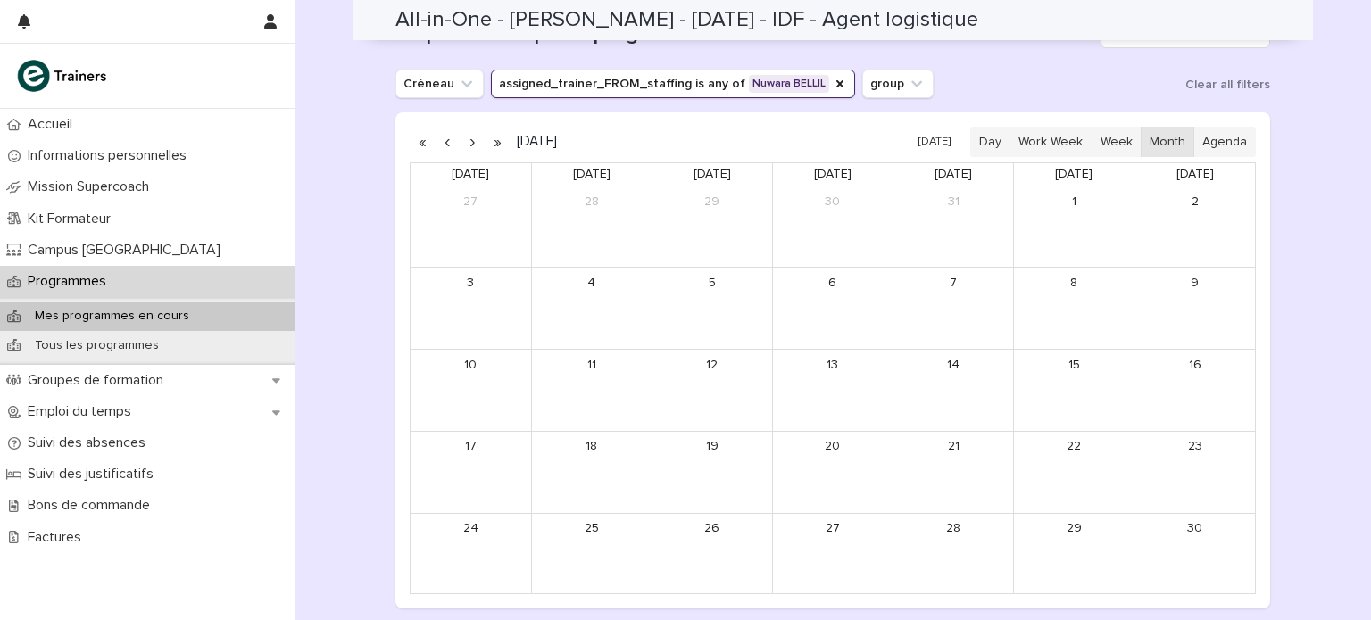
click at [467, 128] on button "button" at bounding box center [472, 142] width 25 height 29
